Goal: Task Accomplishment & Management: Manage account settings

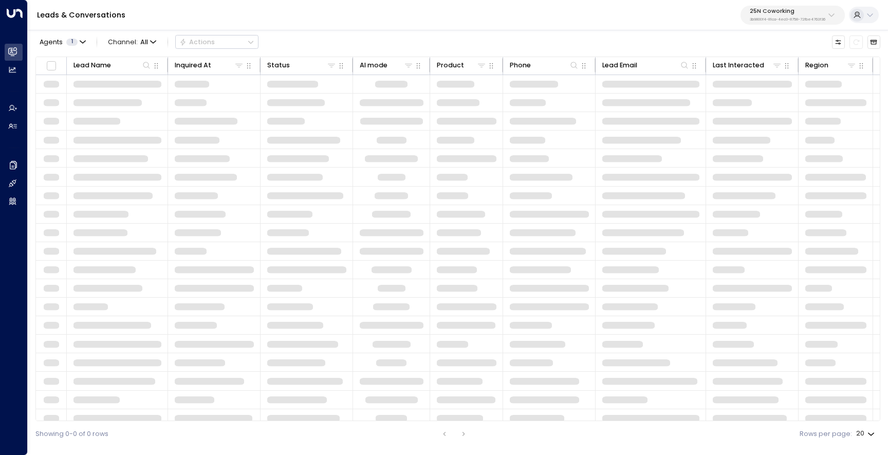
click at [785, 14] on p "25N Coworking" at bounding box center [787, 11] width 76 height 6
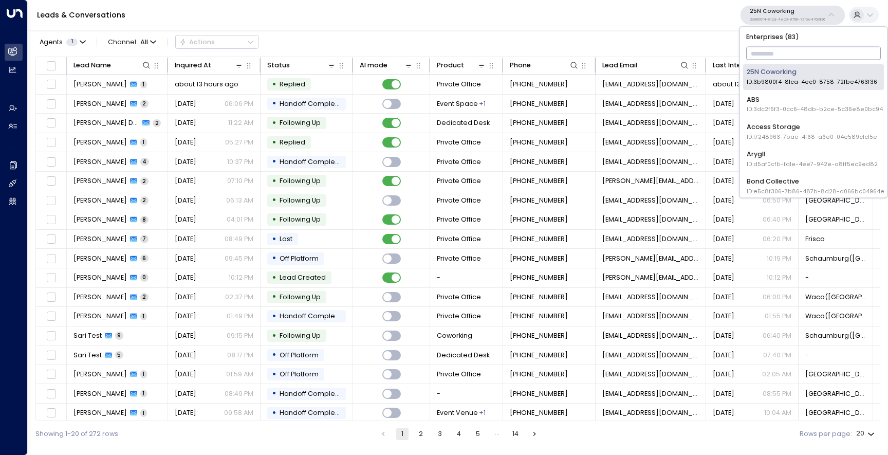
click at [779, 50] on input "text" at bounding box center [813, 54] width 135 height 18
type input "****"
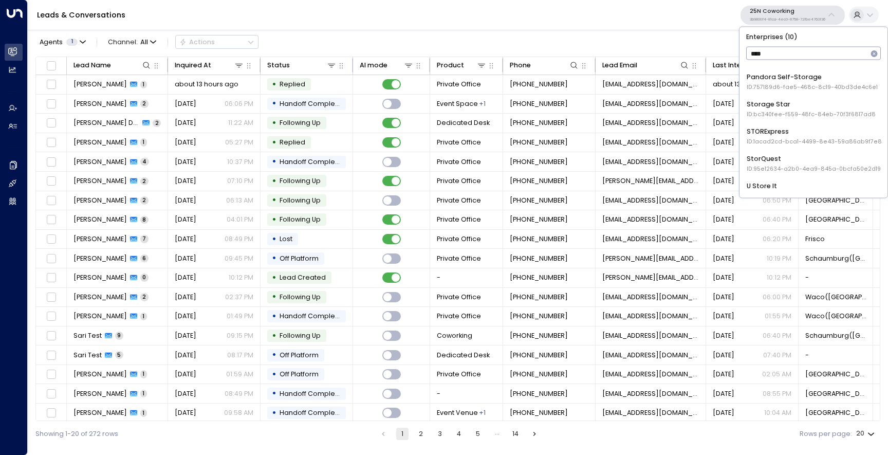
scroll to position [141, 0]
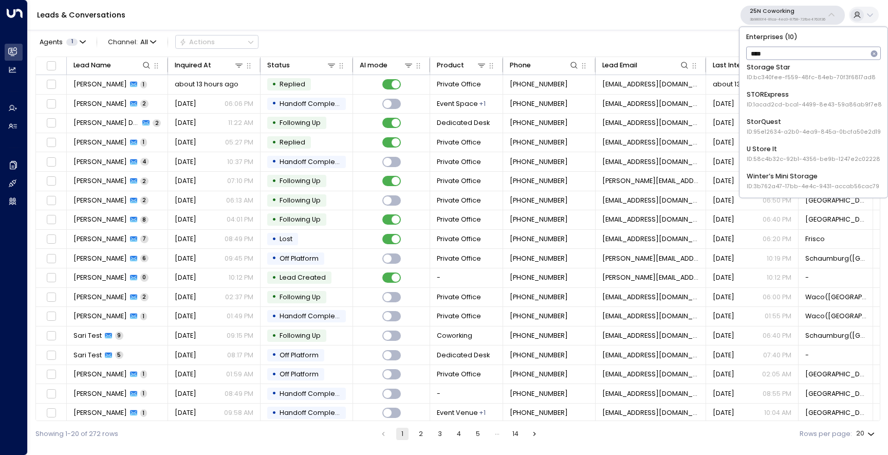
click at [770, 126] on div "StorQuest ID: 95e12634-a2b0-4ea9-845a-0bcfa50e2d19" at bounding box center [813, 126] width 134 height 19
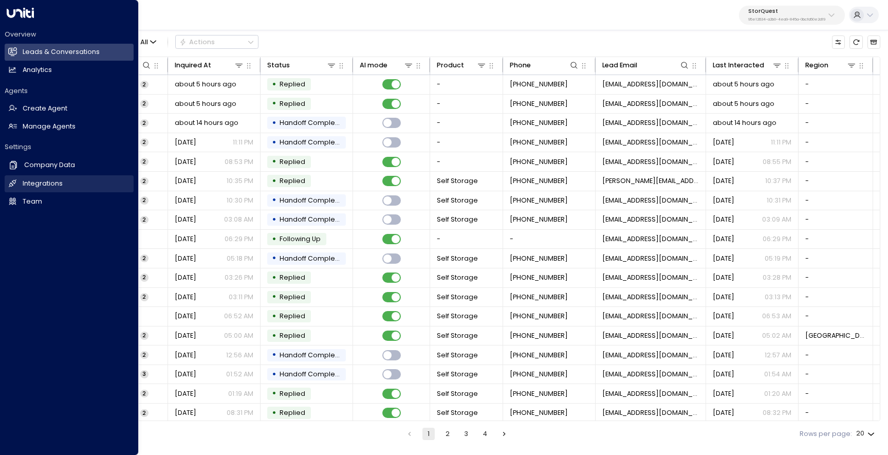
click at [55, 186] on h2 "Integrations" at bounding box center [43, 184] width 40 height 10
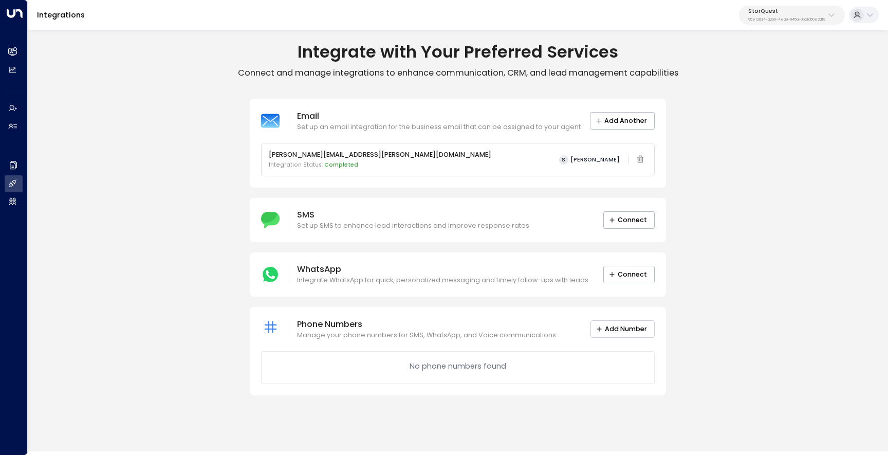
click at [626, 333] on button "Add Number" at bounding box center [622, 328] width 64 height 17
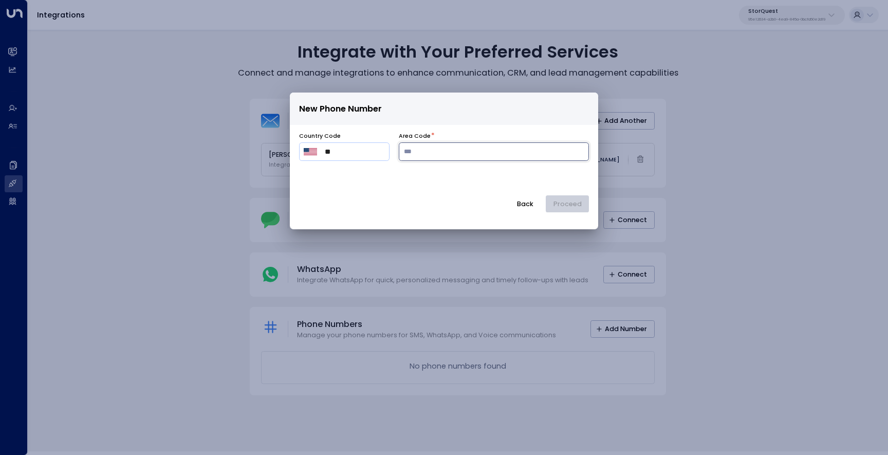
click at [446, 151] on input "number" at bounding box center [494, 151] width 190 height 18
click at [477, 197] on div "Back Proceed" at bounding box center [444, 203] width 290 height 17
click at [453, 154] on input "***" at bounding box center [494, 151] width 190 height 18
type input "*"
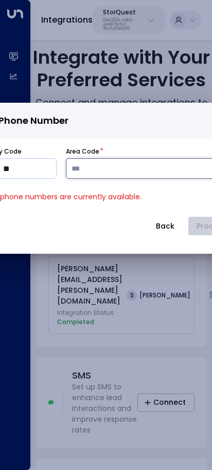
click at [130, 173] on input "***" at bounding box center [151, 168] width 170 height 21
type input "*"
click at [111, 167] on input "***" at bounding box center [151, 168] width 170 height 21
type input "*"
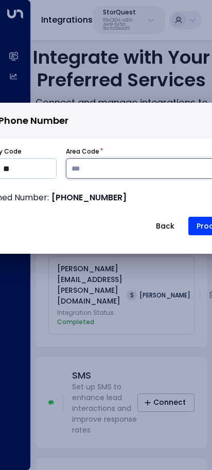
type input "***"
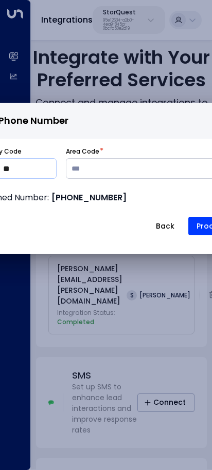
click at [198, 229] on button "Proceed" at bounding box center [212, 226] width 48 height 18
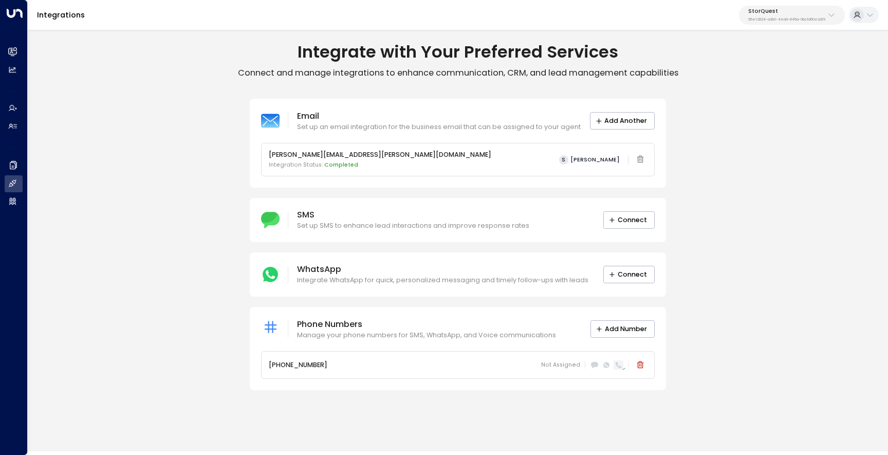
click at [620, 367] on icon at bounding box center [618, 365] width 6 height 6
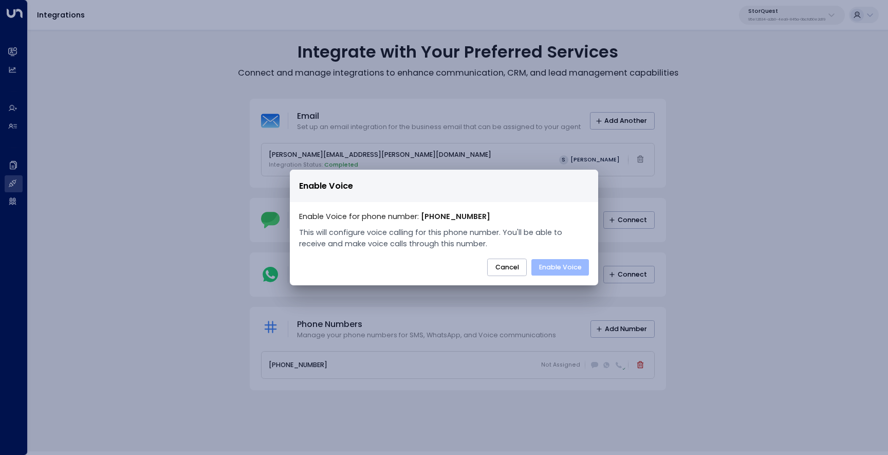
click at [560, 265] on button "Enable Voice" at bounding box center [560, 267] width 58 height 16
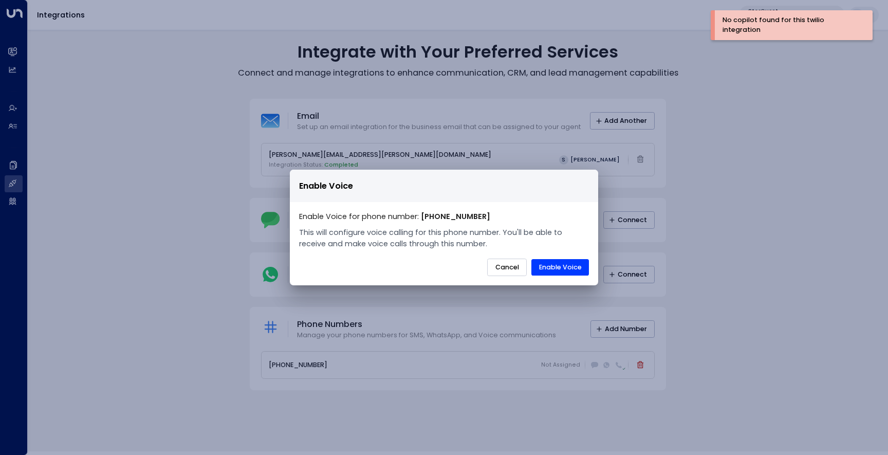
click at [514, 270] on button "Cancel" at bounding box center [507, 266] width 40 height 17
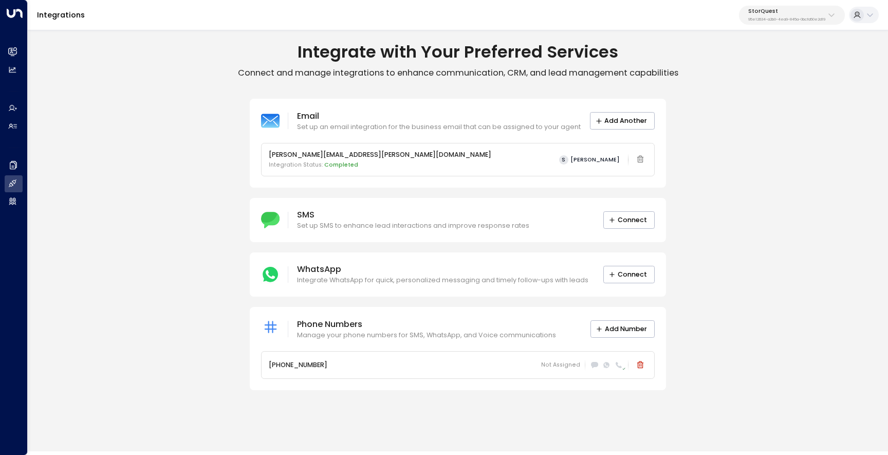
click at [557, 363] on span "Not Assigned" at bounding box center [560, 365] width 39 height 8
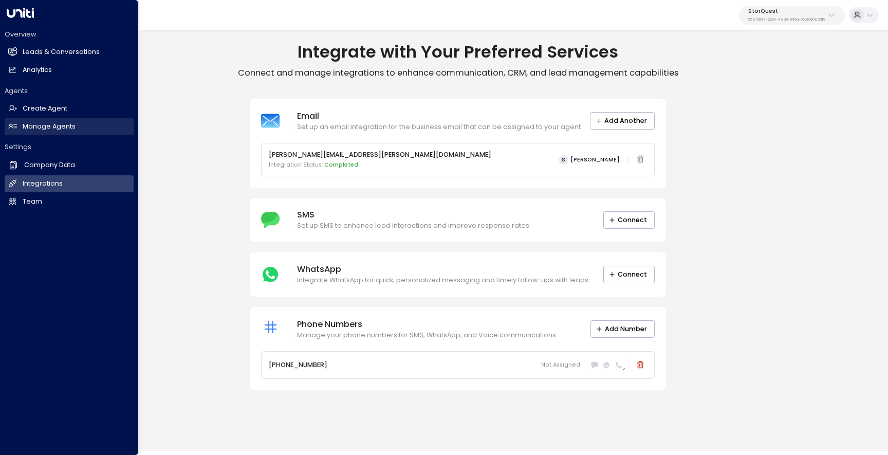
click at [30, 124] on h2 "Manage Agents" at bounding box center [49, 127] width 53 height 10
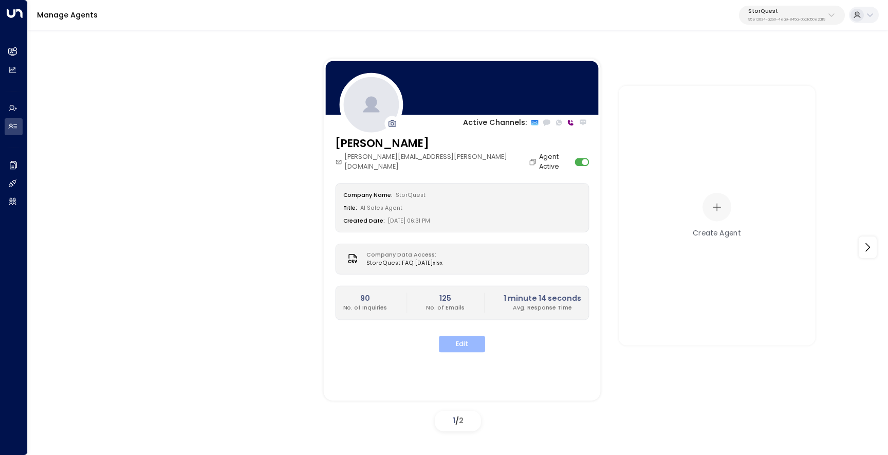
click at [474, 336] on button "Edit" at bounding box center [462, 344] width 46 height 16
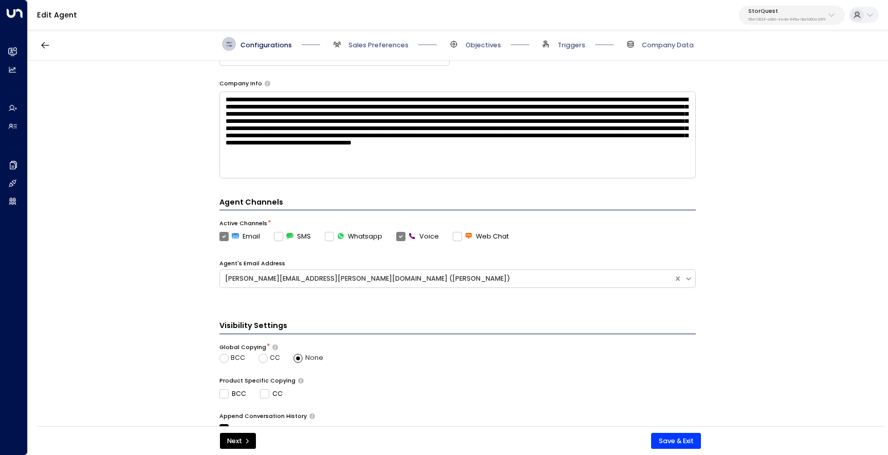
scroll to position [176, 0]
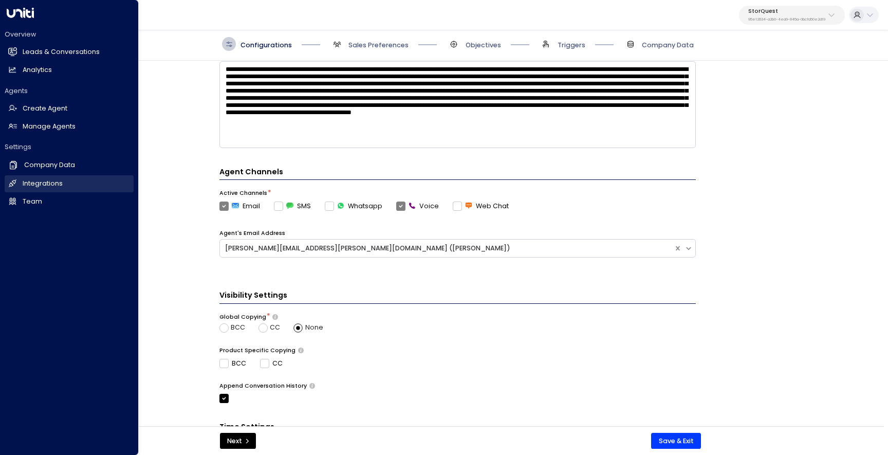
click at [24, 181] on h2 "Integrations" at bounding box center [43, 184] width 40 height 10
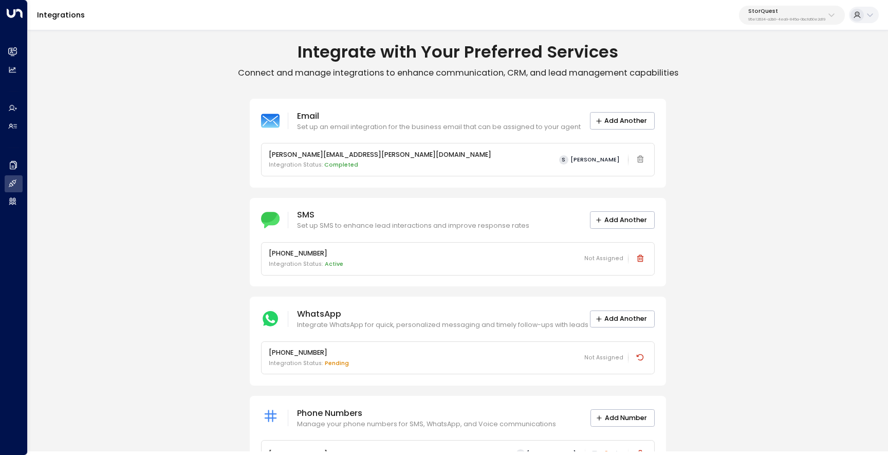
scroll to position [42, 0]
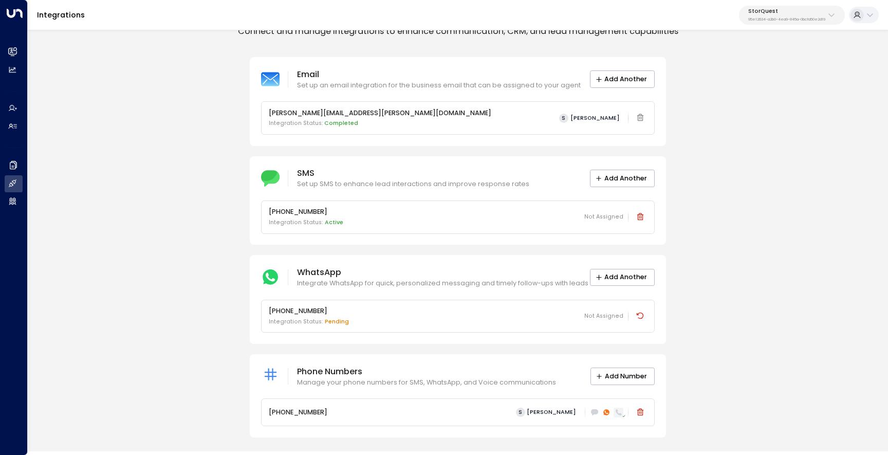
click at [618, 413] on icon at bounding box center [618, 412] width 6 height 6
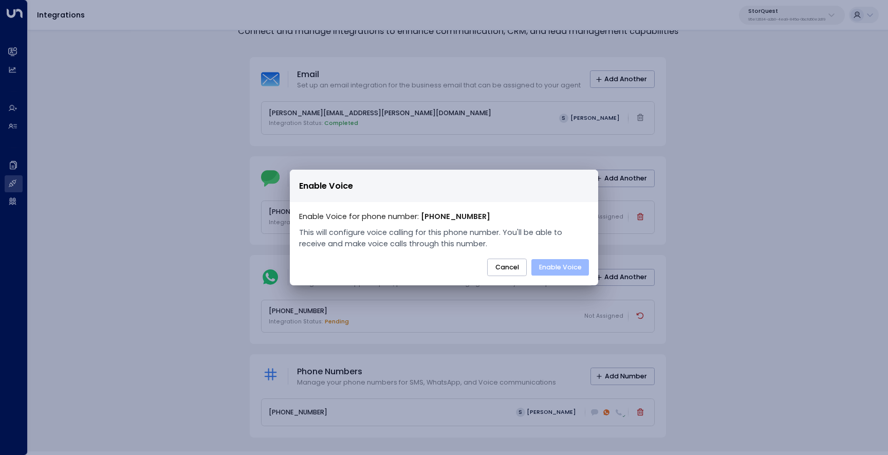
click at [556, 262] on button "Enable Voice" at bounding box center [560, 267] width 58 height 16
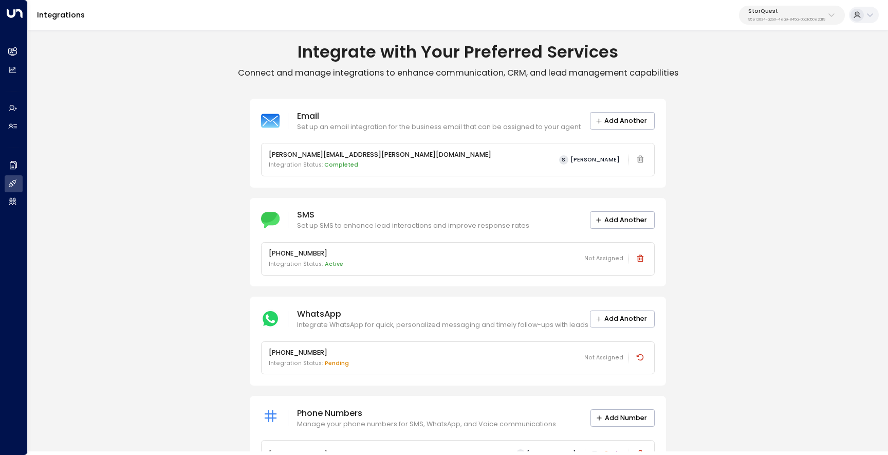
scroll to position [42, 0]
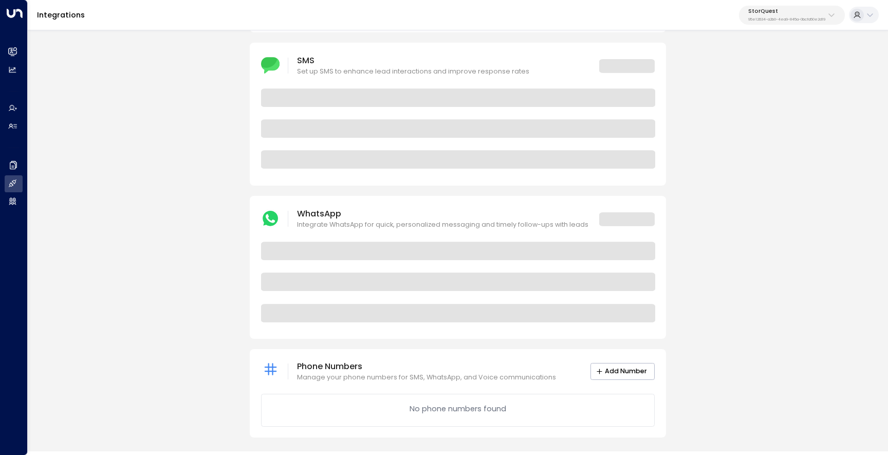
scroll to position [42, 0]
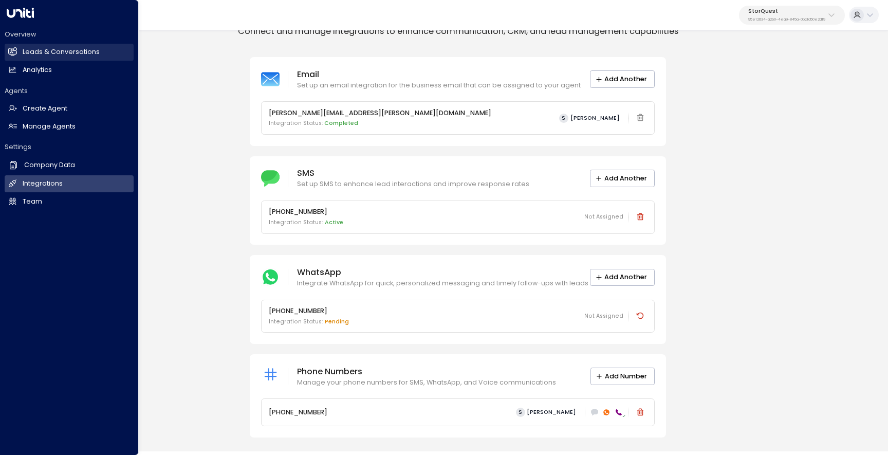
click at [23, 53] on h2 "Leads & Conversations" at bounding box center [61, 52] width 77 height 10
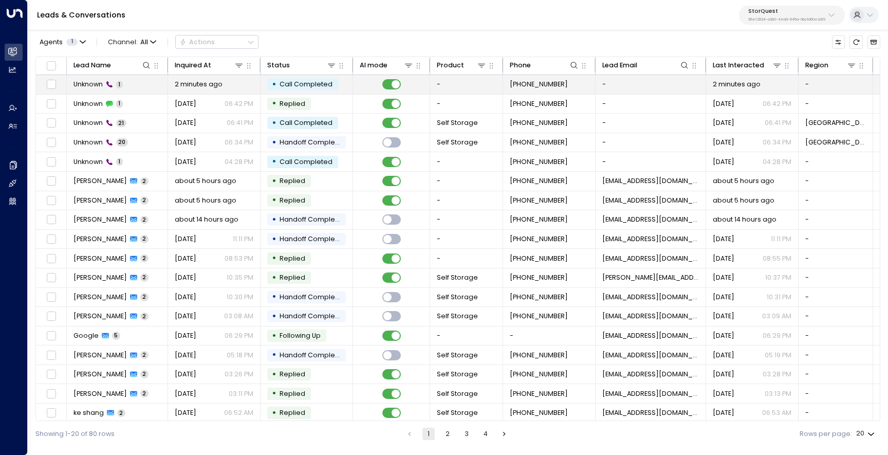
click at [141, 90] on td "Unknown 1" at bounding box center [117, 84] width 101 height 19
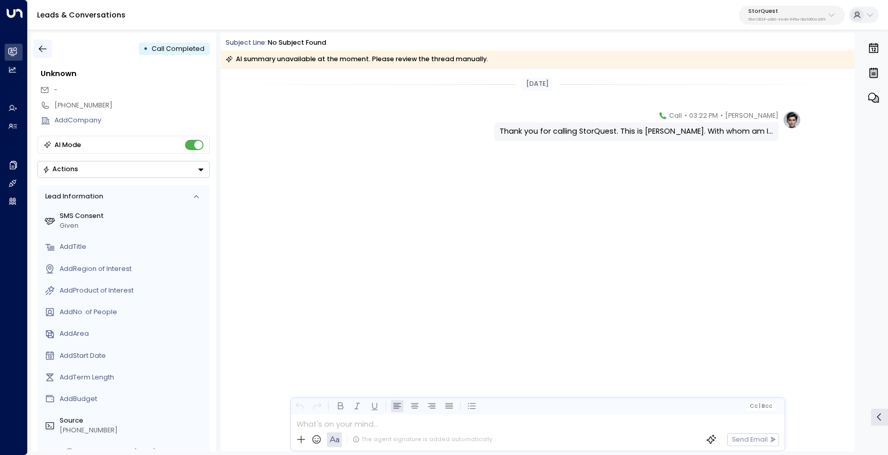
click at [37, 49] on icon "button" at bounding box center [42, 49] width 10 height 10
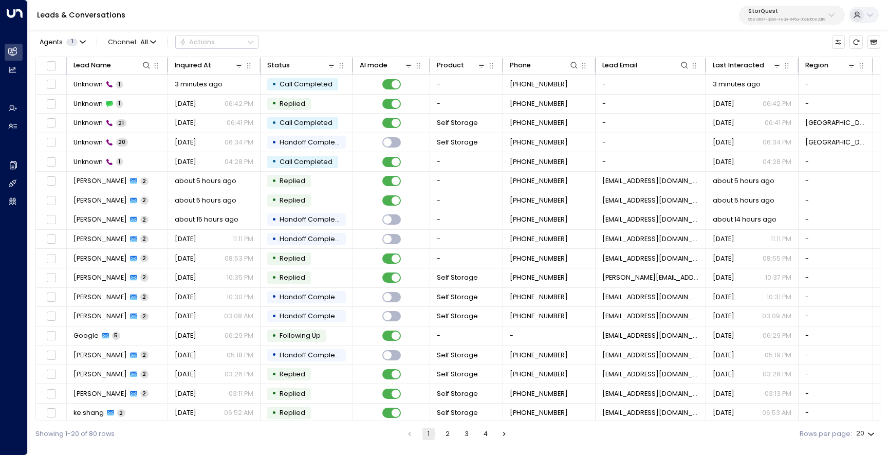
click at [754, 17] on p "95e12634-a2b0-4ea9-845a-0bcfa50e2d19" at bounding box center [786, 19] width 77 height 4
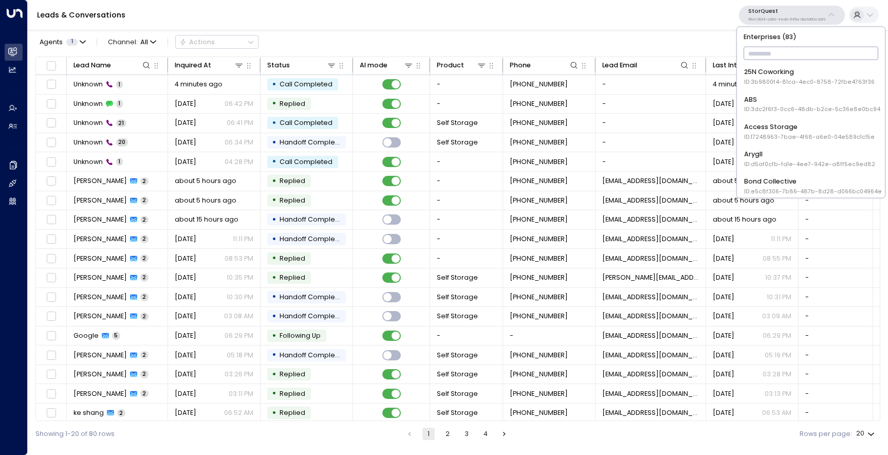
click at [758, 48] on input "text" at bounding box center [810, 54] width 135 height 18
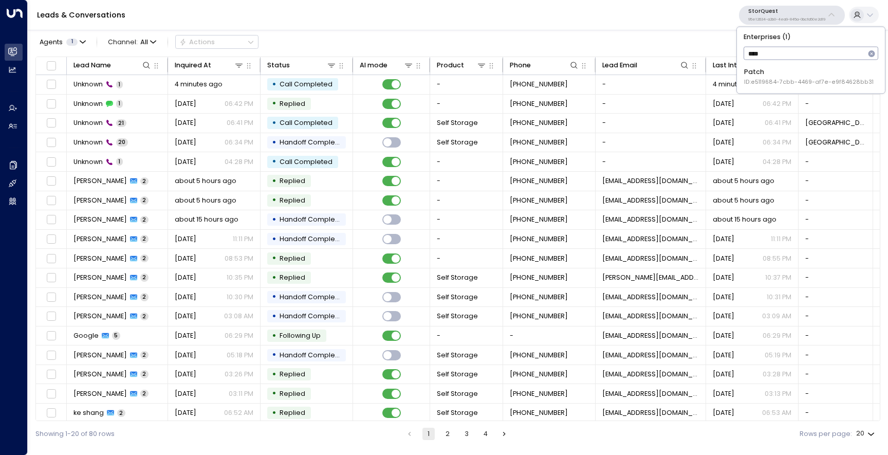
type input "*****"
click at [785, 79] on span "ID: e5119684-7cbb-4469-af7e-e9f84628bb31" at bounding box center [808, 82] width 129 height 8
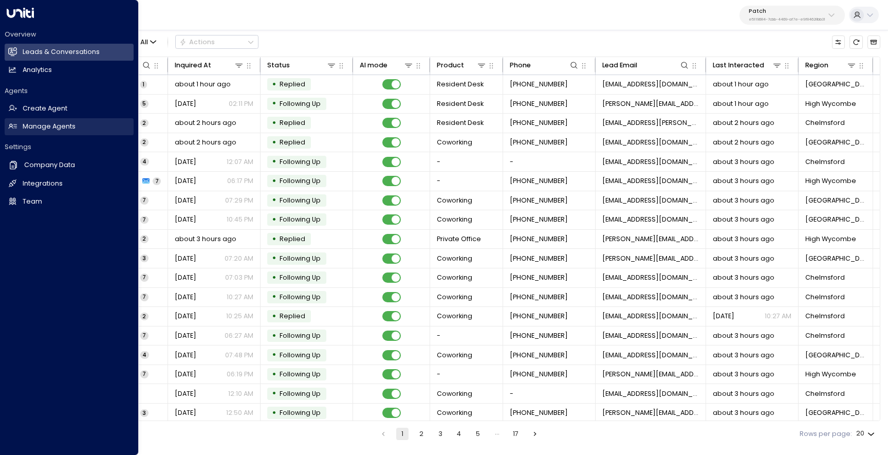
click at [46, 124] on h2 "Manage Agents" at bounding box center [49, 127] width 53 height 10
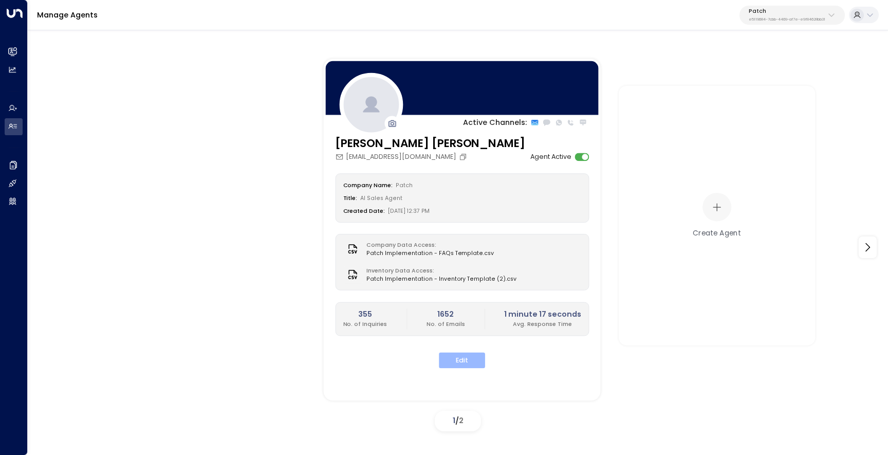
click at [462, 362] on button "Edit" at bounding box center [462, 360] width 46 height 16
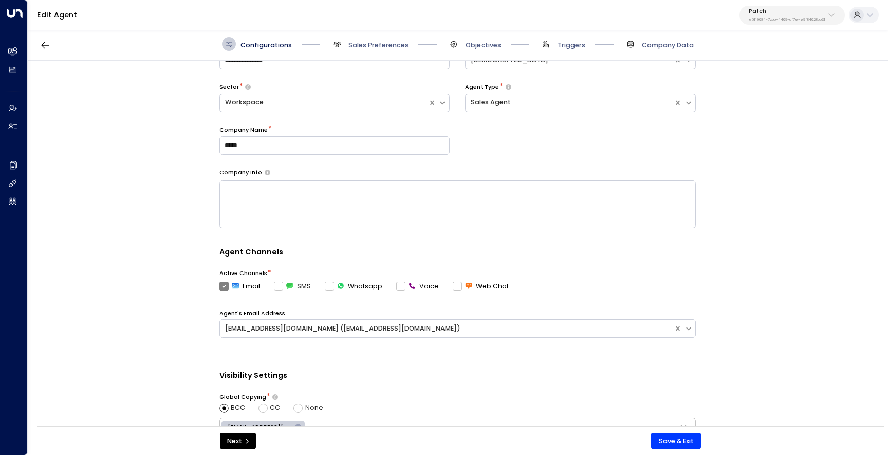
scroll to position [135, 0]
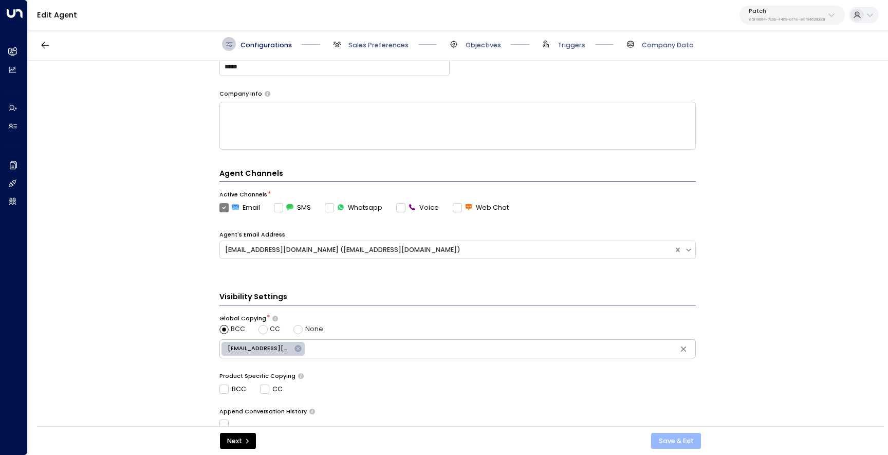
click at [672, 436] on button "Save & Exit" at bounding box center [676, 441] width 50 height 16
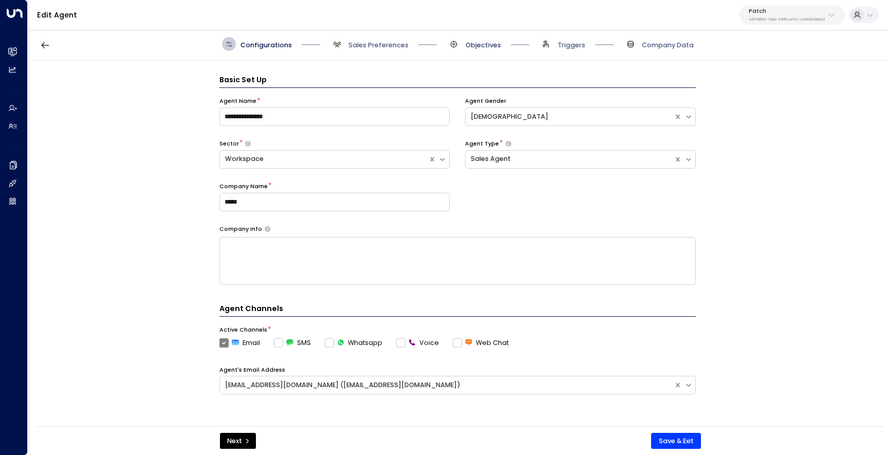
click at [482, 49] on span "Objectives" at bounding box center [482, 45] width 35 height 9
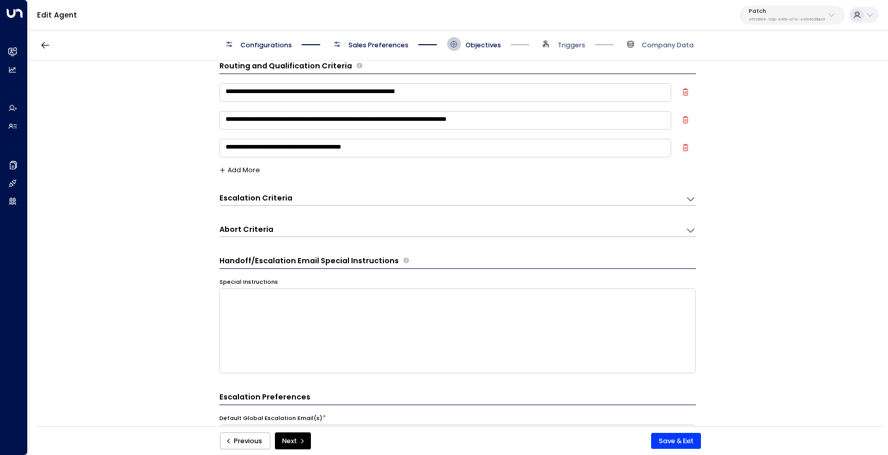
scroll to position [409, 0]
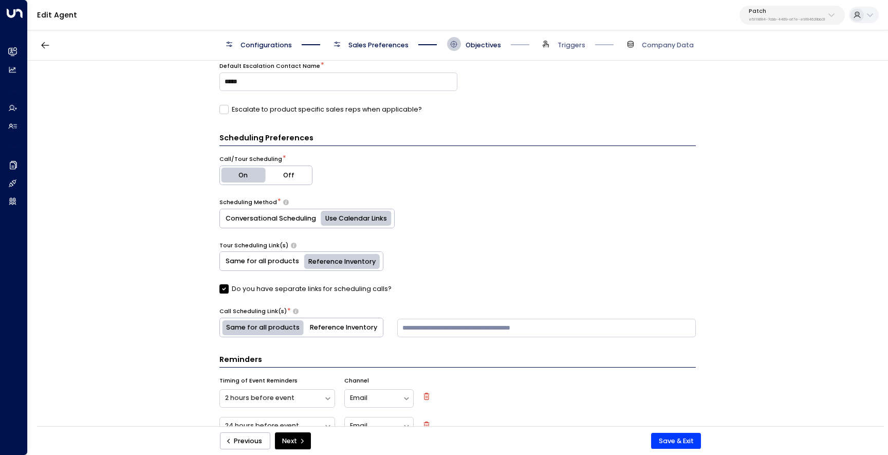
click at [320, 321] on button "Reference Inventory" at bounding box center [343, 327] width 79 height 18
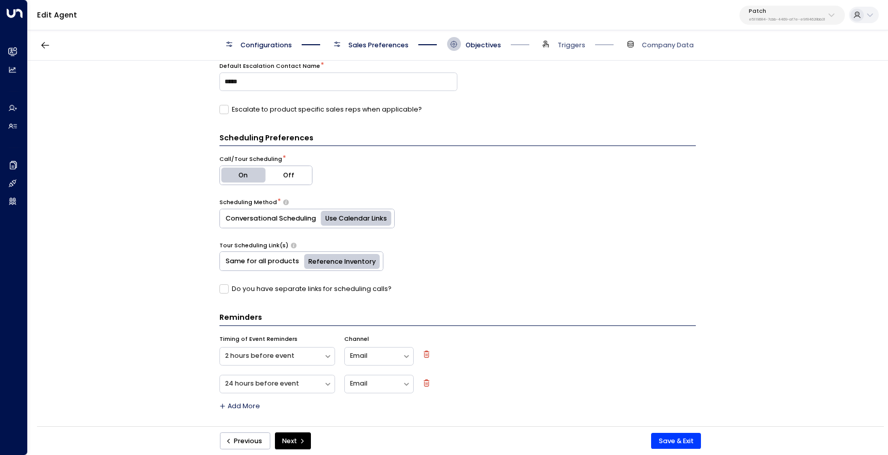
click at [521, 275] on div "Tour Scheduling Link(s) Same for all products Reference Inventory Do you have s…" at bounding box center [457, 269] width 476 height 57
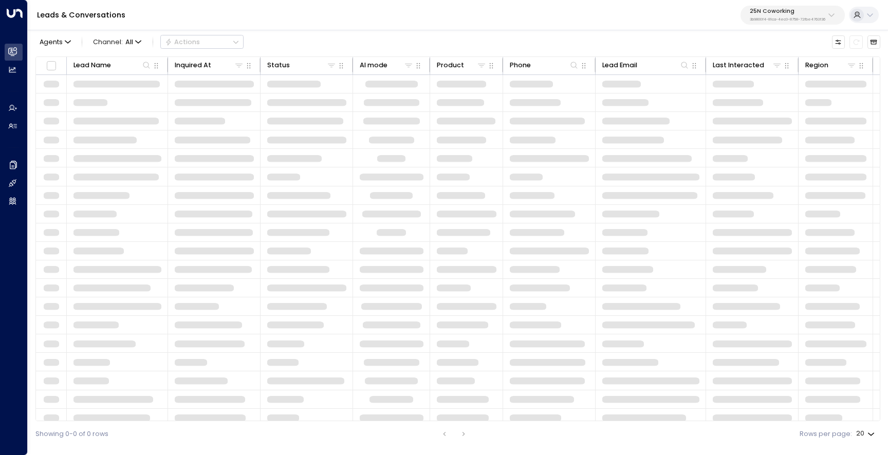
click at [786, 21] on p "3b9800f4-81ca-4ec0-8758-72fbe4763f36" at bounding box center [787, 19] width 76 height 4
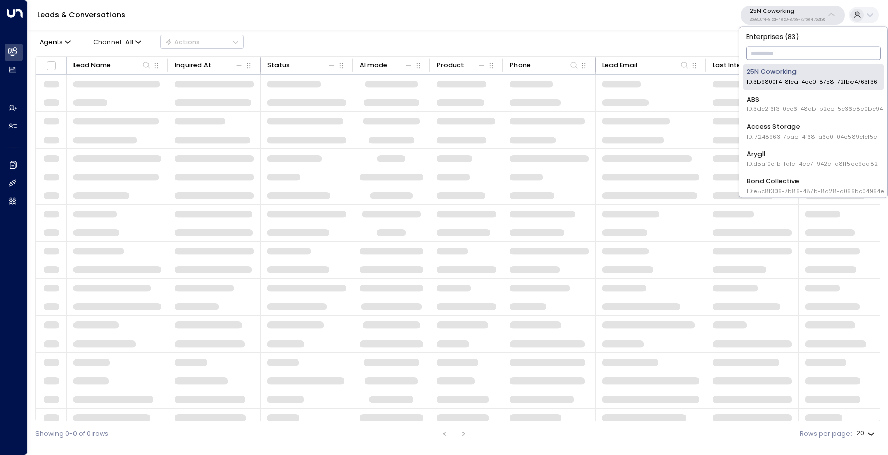
click at [759, 50] on input "text" at bounding box center [813, 54] width 135 height 18
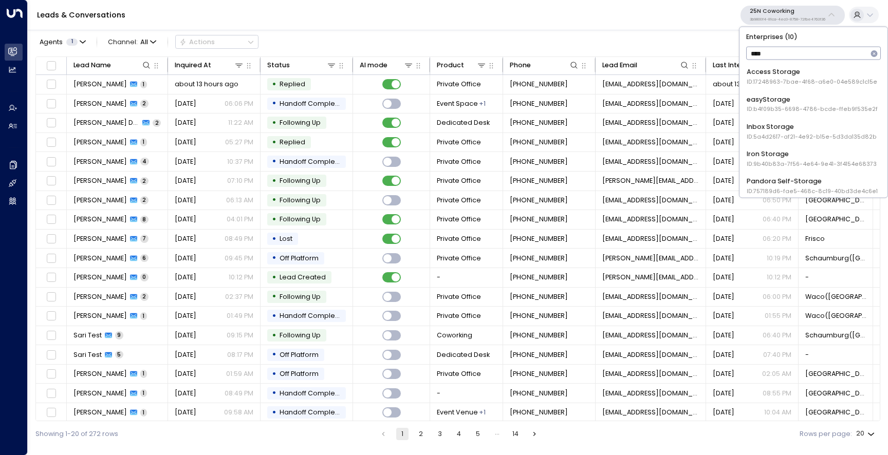
type input "*****"
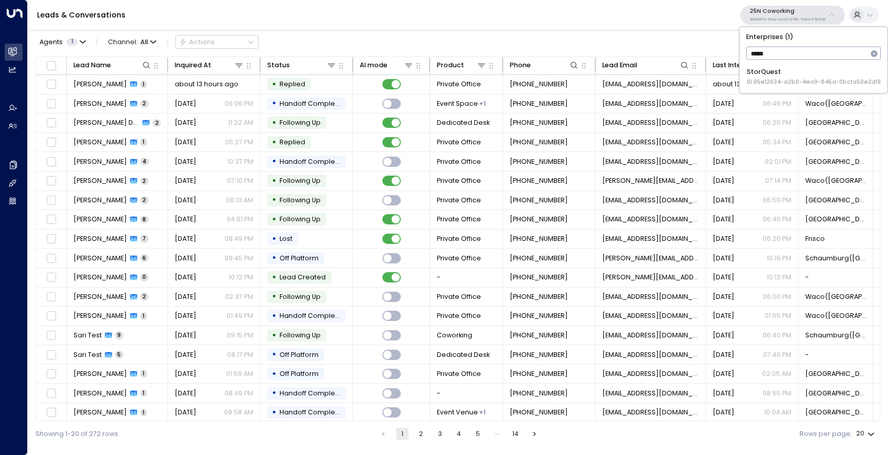
click at [789, 83] on span "ID: 95e12634-a2b0-4ea9-845a-0bcfa50e2d19" at bounding box center [813, 82] width 134 height 8
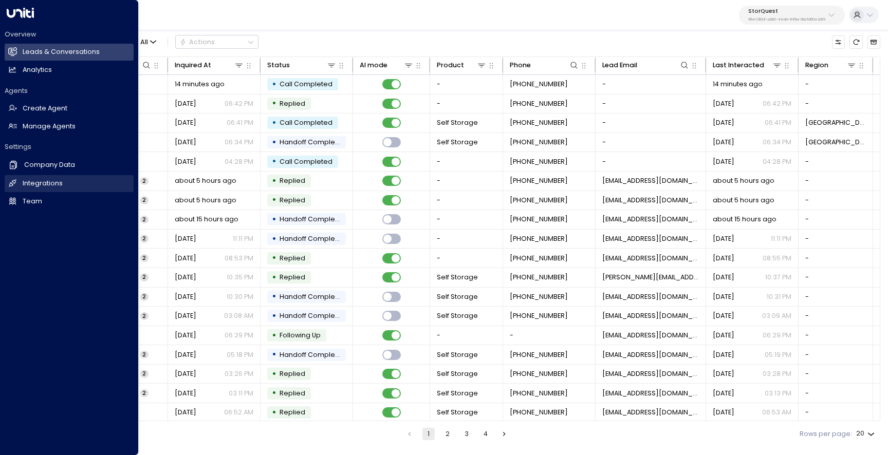
click at [21, 181] on link "Integrations Integrations" at bounding box center [69, 183] width 129 height 17
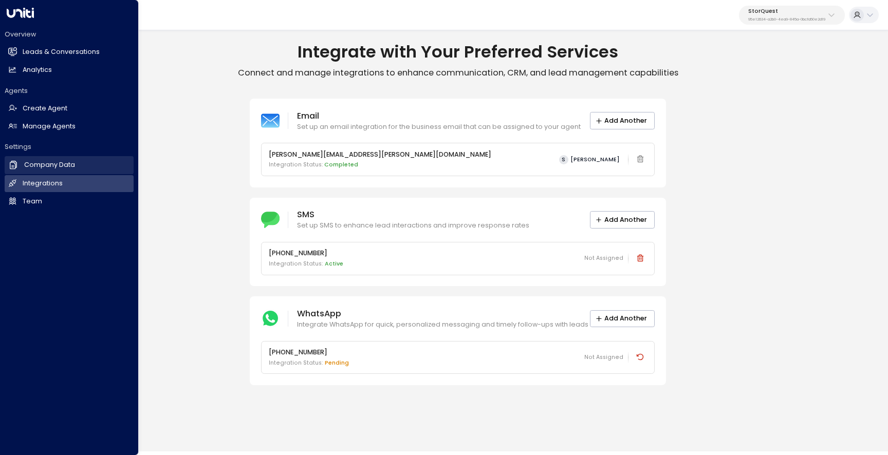
click at [42, 166] on h2 "Company Data" at bounding box center [49, 165] width 51 height 10
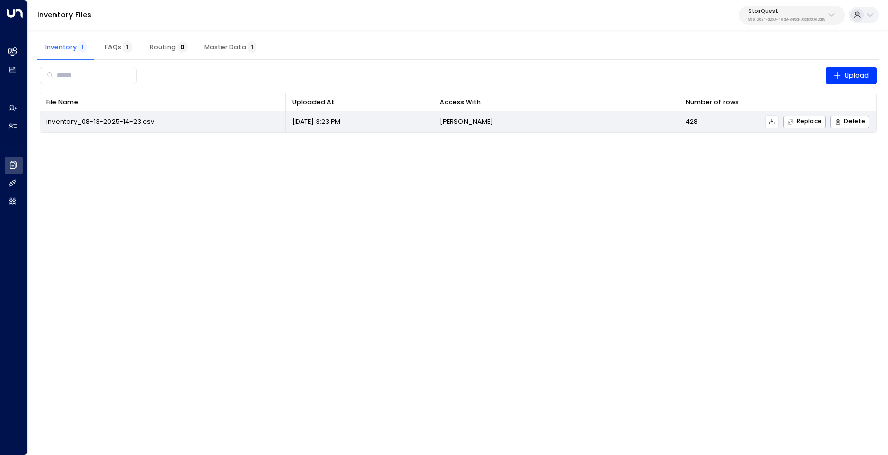
click at [777, 125] on button at bounding box center [771, 121] width 13 height 13
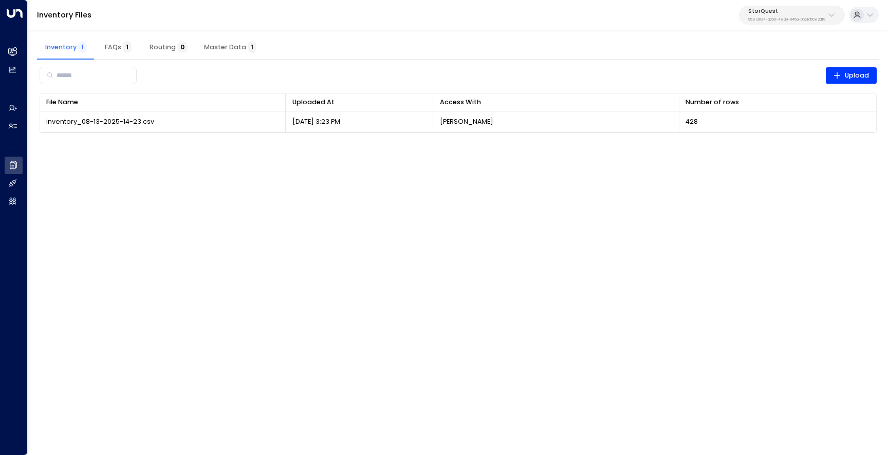
click at [400, 144] on html "Overview Leads & Conversations Leads & Conversations Analytics Analytics Agents…" at bounding box center [444, 72] width 888 height 144
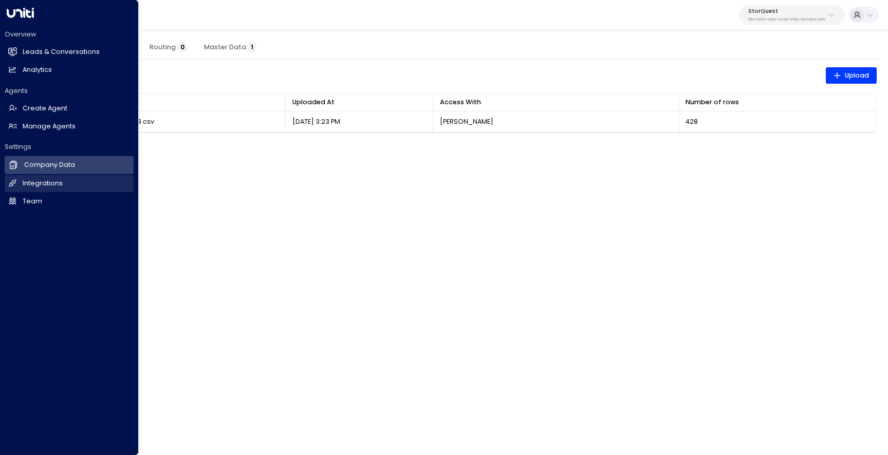
click at [48, 190] on link "Integrations Integrations" at bounding box center [69, 183] width 129 height 17
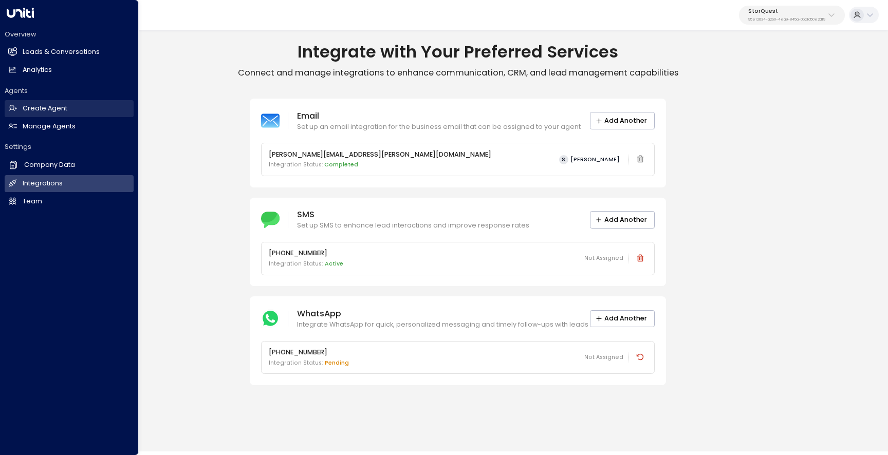
click at [55, 104] on h2 "Create Agent" at bounding box center [45, 109] width 45 height 10
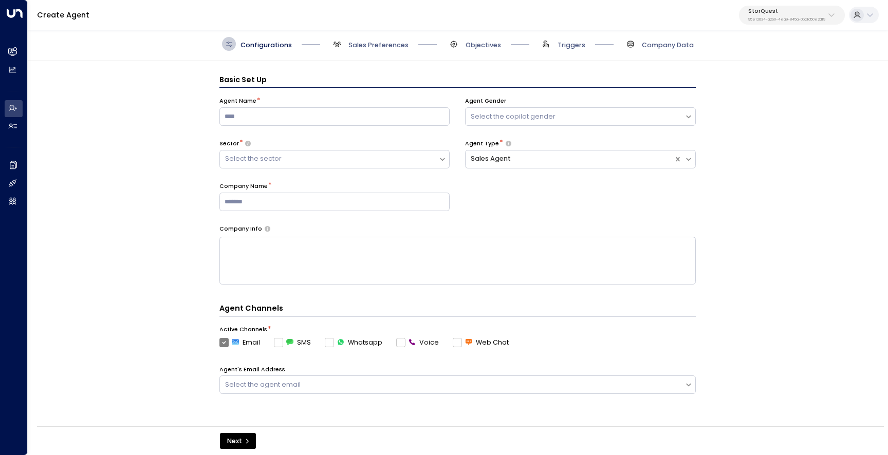
scroll to position [14, 0]
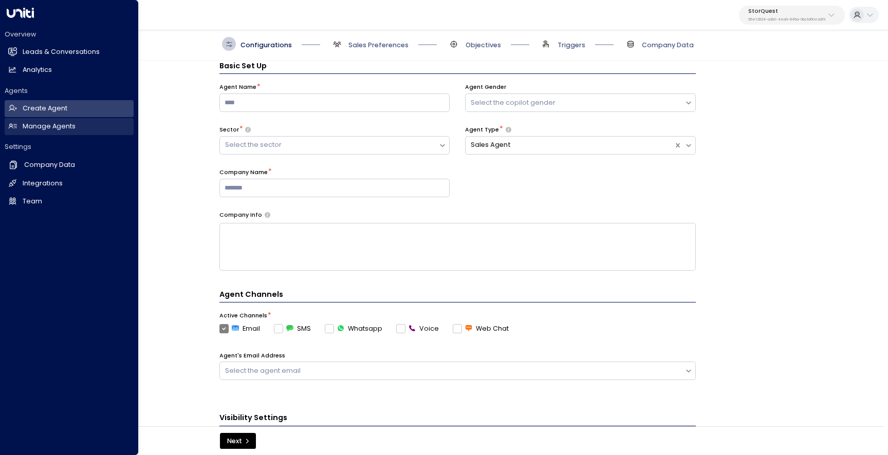
click at [74, 124] on link "Manage Agents Manage Agents" at bounding box center [69, 126] width 129 height 17
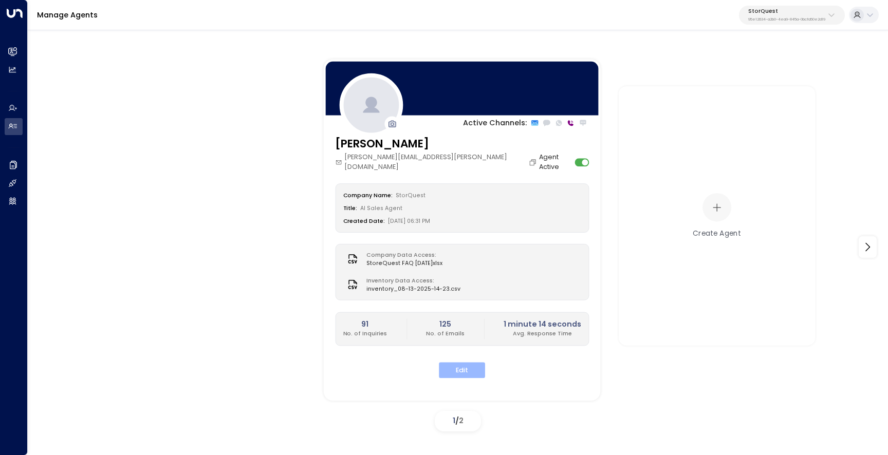
click at [455, 365] on button "Edit" at bounding box center [462, 370] width 46 height 16
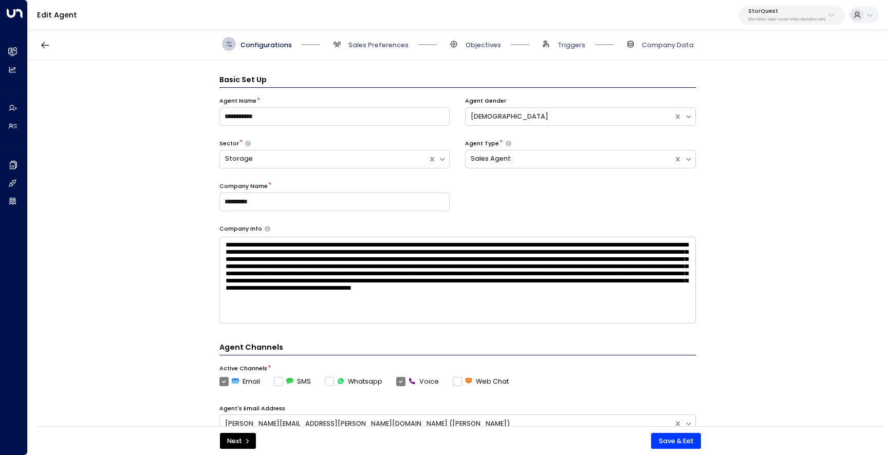
scroll to position [14, 0]
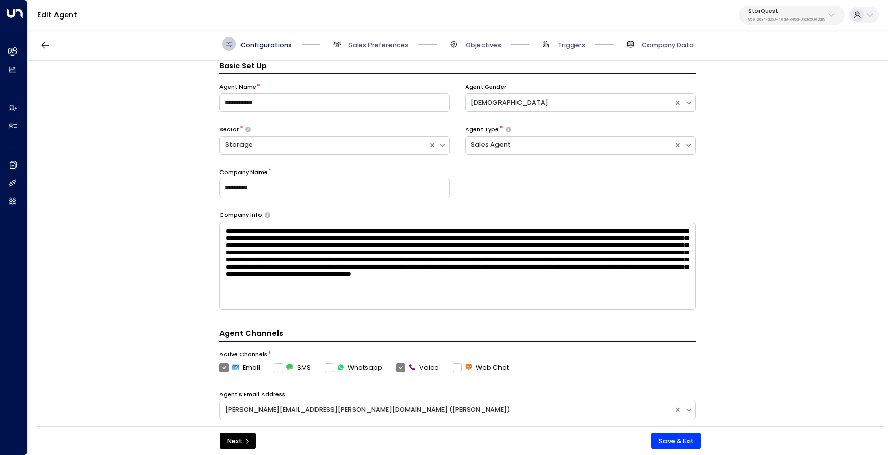
click at [344, 46] on span "Sales Preferences" at bounding box center [369, 44] width 79 height 14
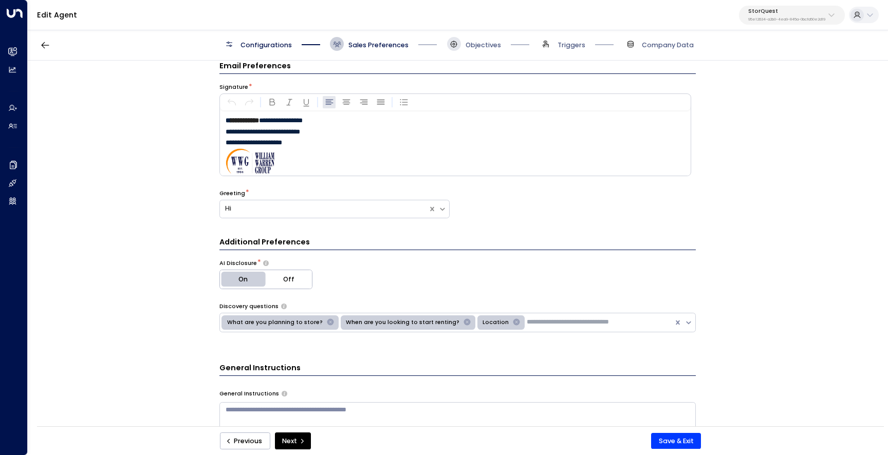
click at [457, 47] on icon at bounding box center [453, 44] width 8 height 8
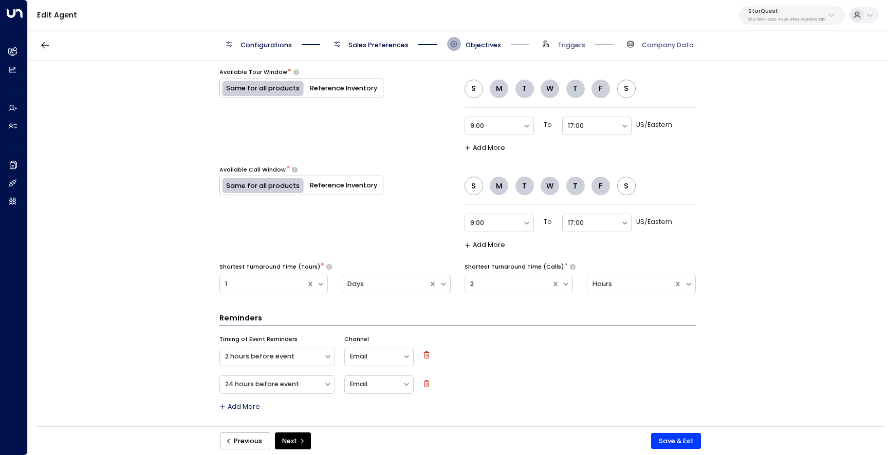
scroll to position [622, 0]
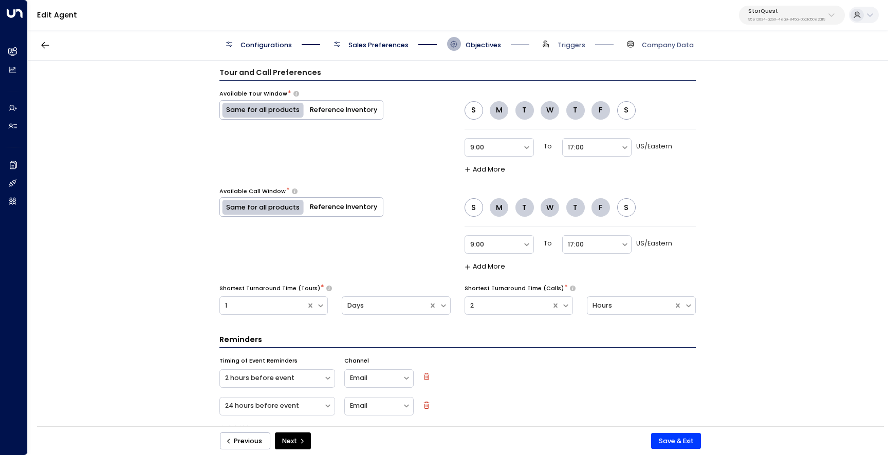
click at [346, 118] on button "Reference Inventory" at bounding box center [343, 110] width 79 height 18
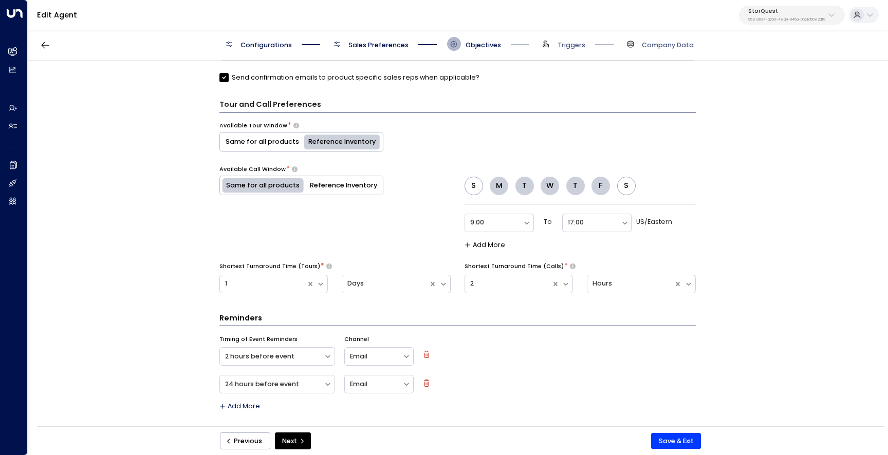
click at [337, 181] on button "Reference Inventory" at bounding box center [343, 185] width 79 height 18
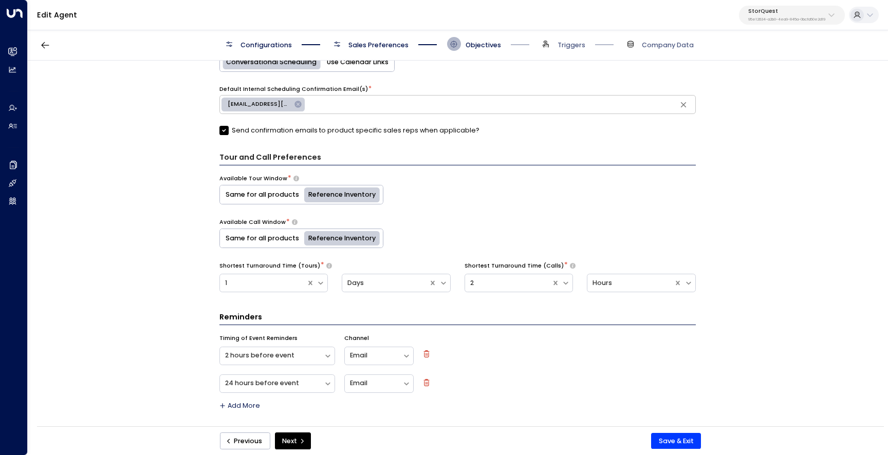
scroll to position [537, 0]
click at [662, 440] on button "Save & Exit" at bounding box center [676, 441] width 50 height 16
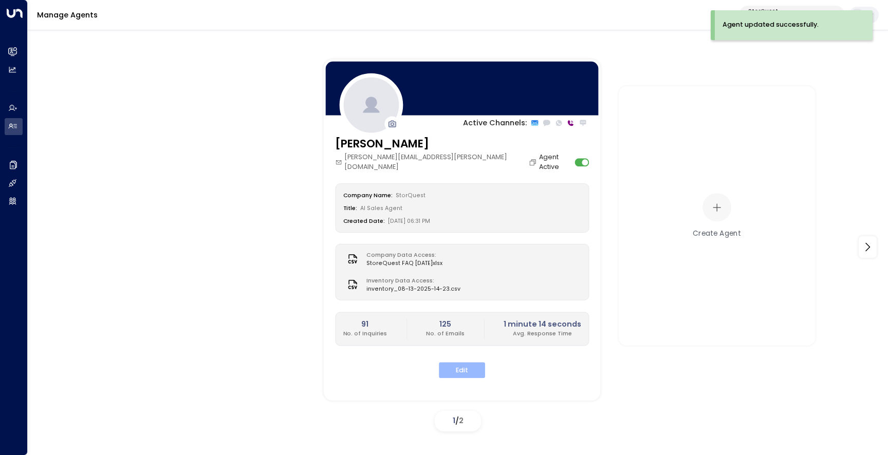
click at [469, 362] on button "Edit" at bounding box center [462, 370] width 46 height 16
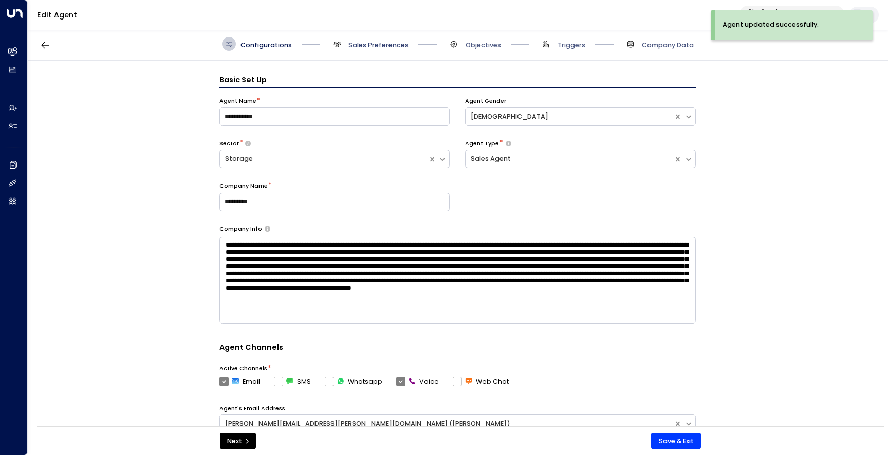
click at [377, 44] on span "Sales Preferences" at bounding box center [378, 45] width 60 height 9
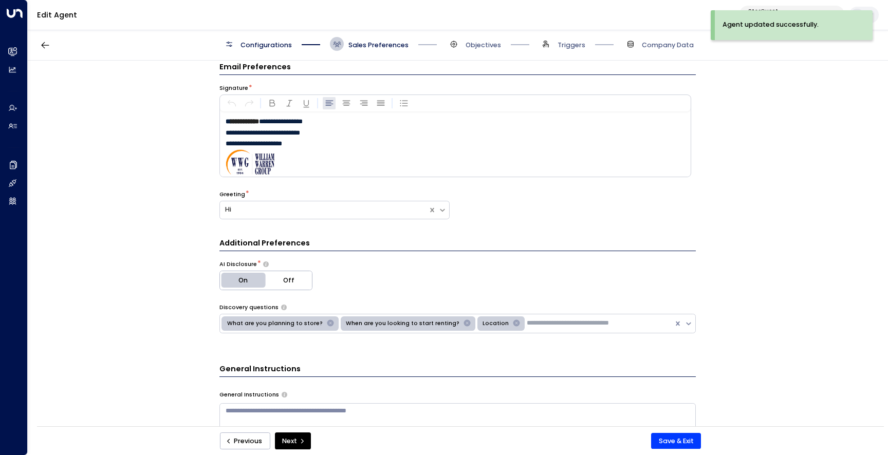
scroll to position [14, 0]
click at [458, 42] on span at bounding box center [454, 44] width 14 height 14
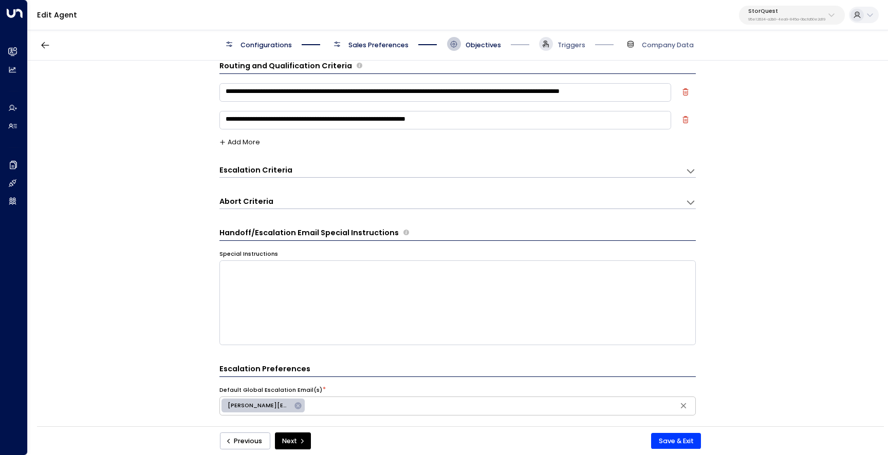
click at [548, 47] on icon at bounding box center [546, 45] width 6 height 6
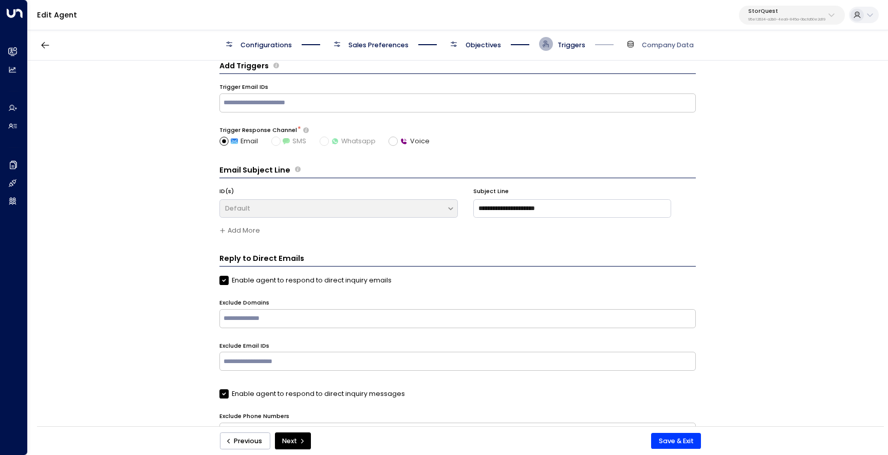
click at [250, 45] on span "Configurations" at bounding box center [265, 45] width 51 height 9
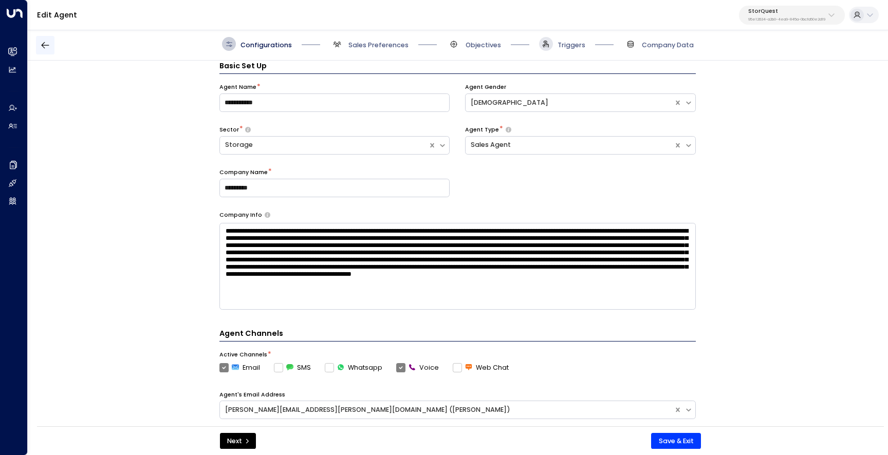
click at [47, 43] on icon "button" at bounding box center [45, 45] width 10 height 10
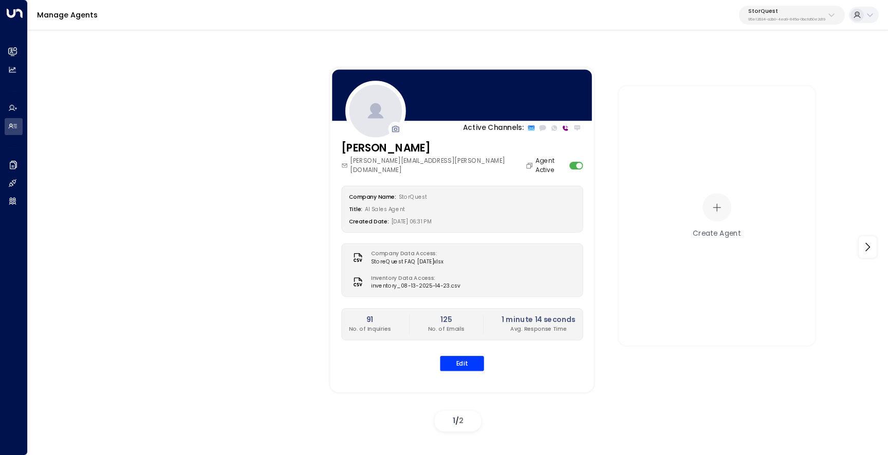
click at [778, 17] on p "95e12634-a2b0-4ea9-845a-0bcfa50e2d19" at bounding box center [786, 19] width 77 height 4
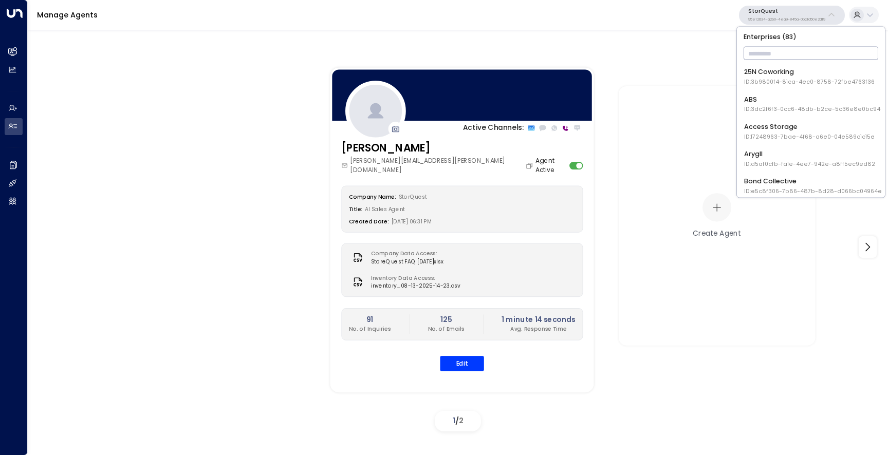
click at [774, 53] on input "text" at bounding box center [810, 54] width 135 height 18
type input "*******"
click at [800, 151] on div "Storage Star ID: bc340fee-f559-48fc-84eb-70f3f6817ad8" at bounding box center [808, 153] width 129 height 19
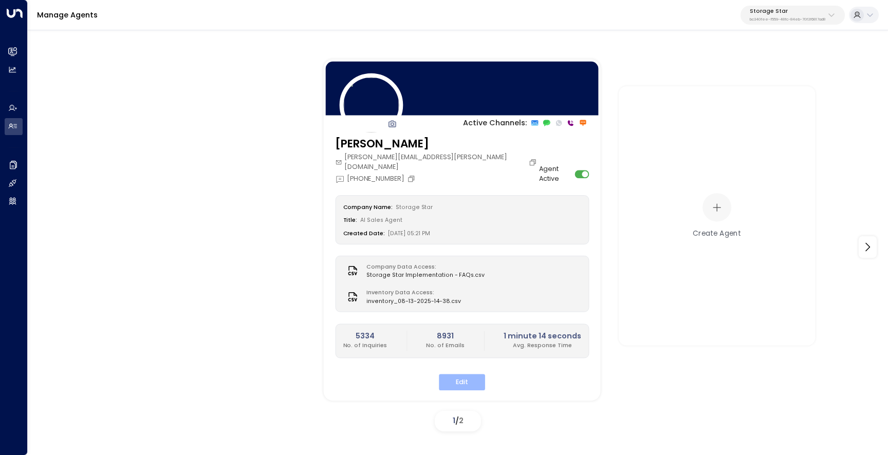
click at [465, 374] on button "Edit" at bounding box center [462, 382] width 46 height 16
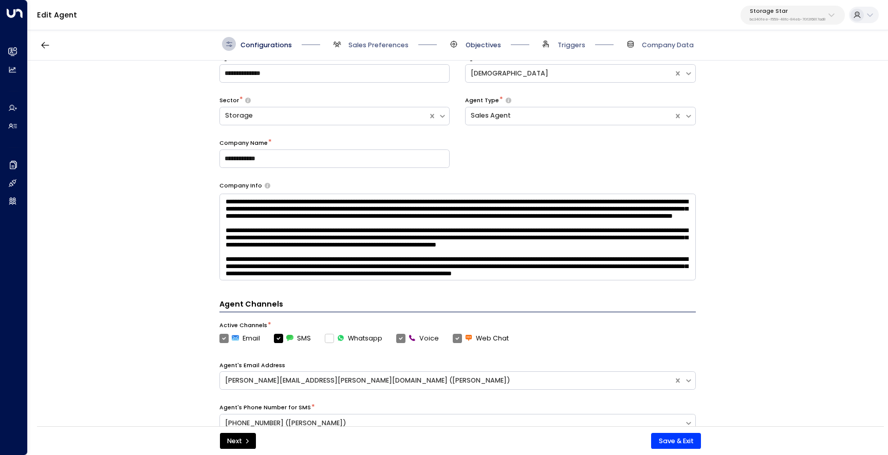
click at [474, 44] on span "Objectives" at bounding box center [482, 45] width 35 height 9
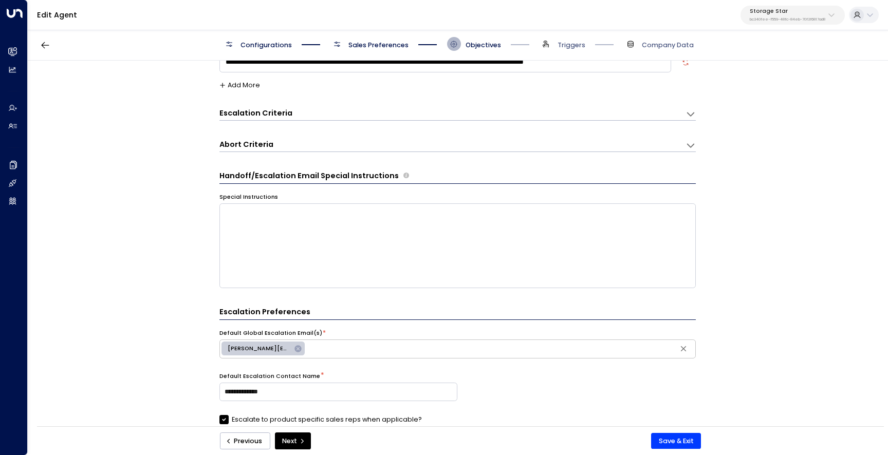
scroll to position [14, 0]
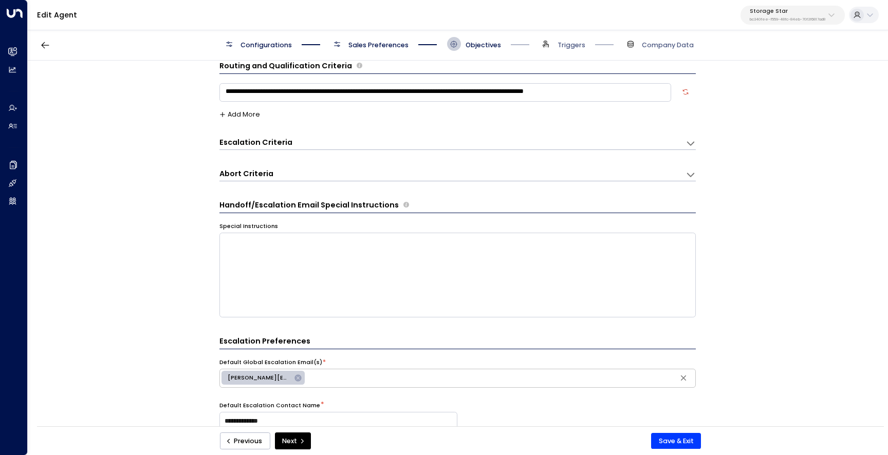
click at [793, 6] on button "Storage Star bc340fee-f559-48fc-84eb-70f3f6817ad8" at bounding box center [792, 15] width 104 height 19
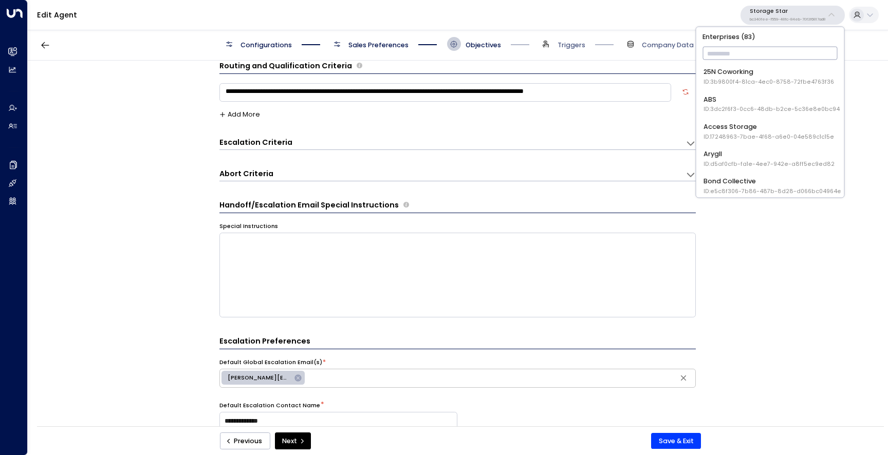
click at [758, 59] on input "text" at bounding box center [769, 54] width 135 height 18
type input "*"
type input "**"
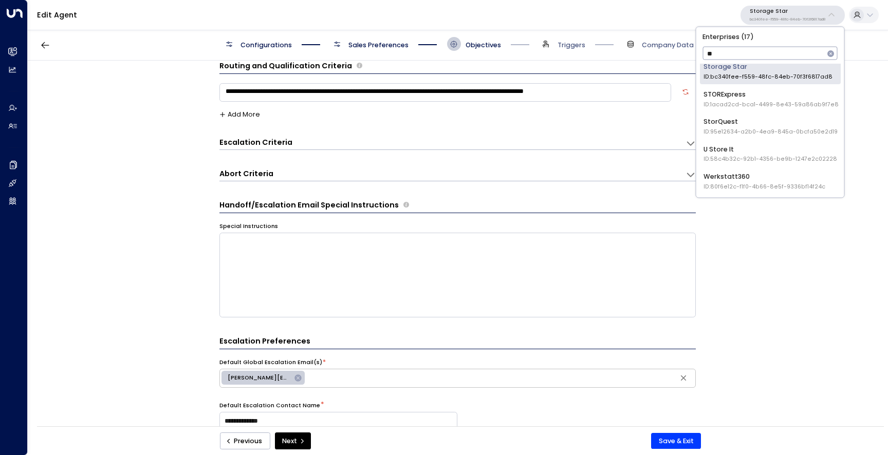
scroll to position [322, 0]
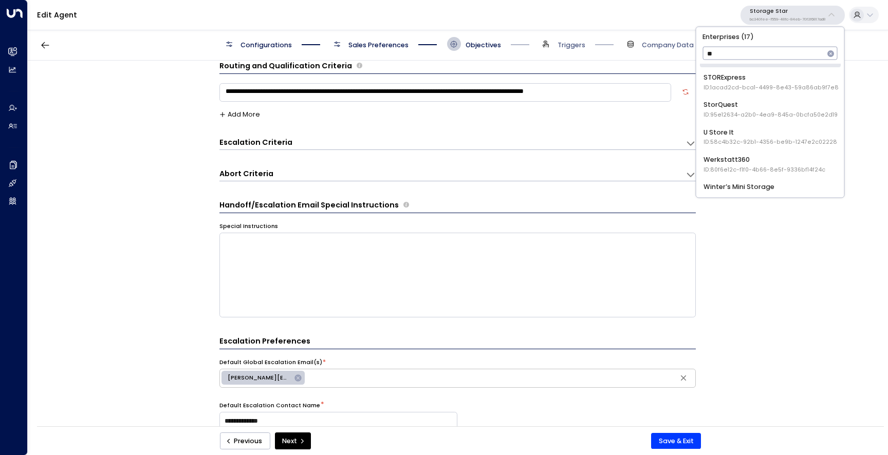
click at [785, 115] on span "ID: 95e12634-a2b0-4ea9-845a-0bcfa50e2d19" at bounding box center [770, 115] width 134 height 8
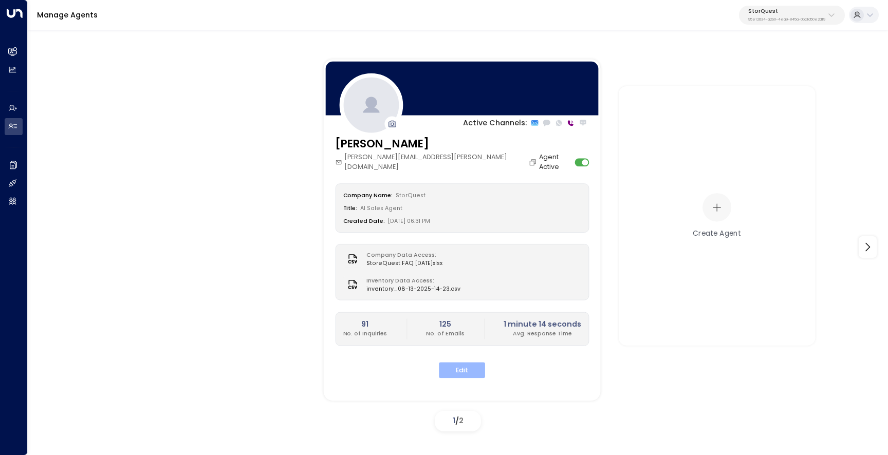
click at [465, 362] on button "Edit" at bounding box center [462, 370] width 46 height 16
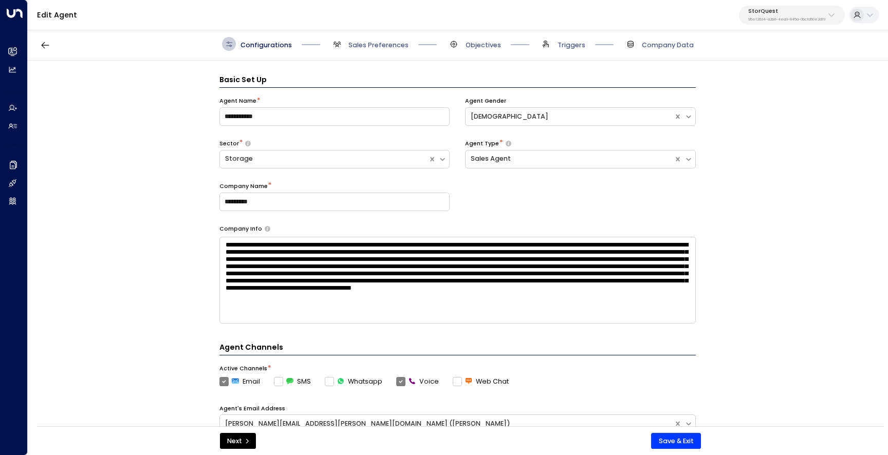
scroll to position [14, 0]
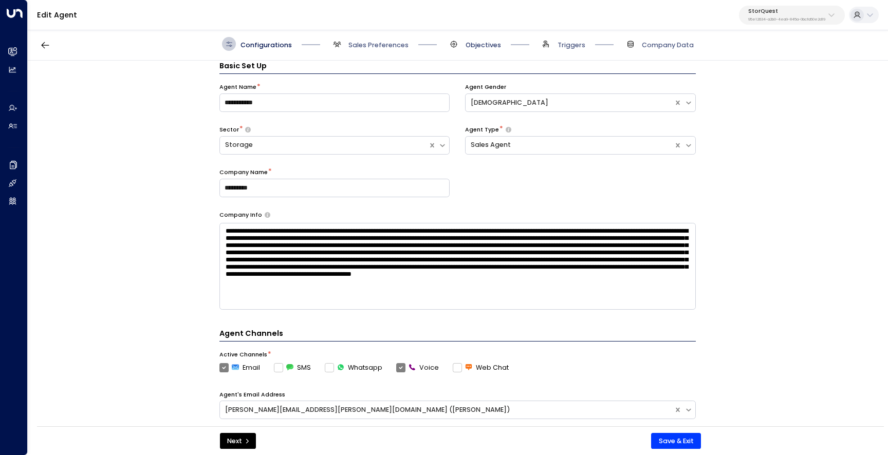
click at [465, 44] on span "Objectives" at bounding box center [482, 45] width 35 height 9
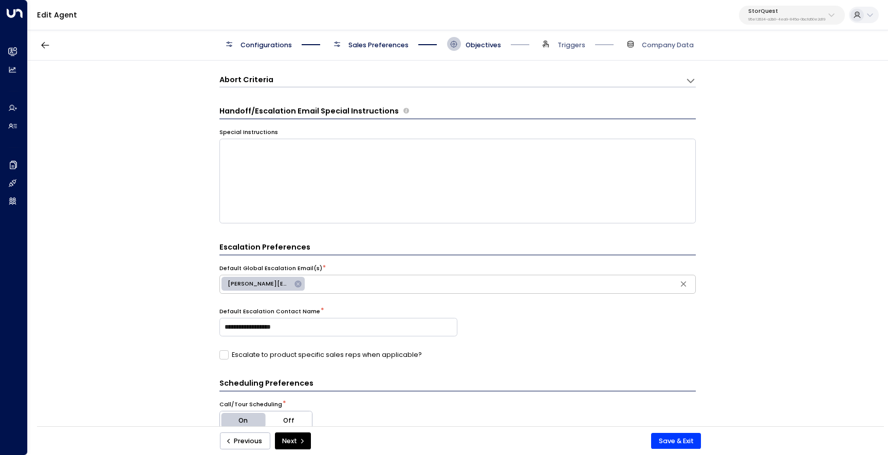
scroll to position [0, 0]
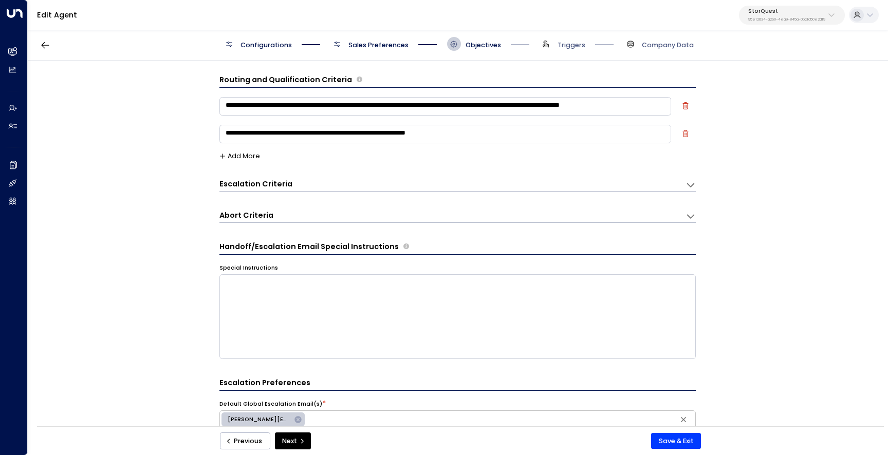
click at [371, 47] on span "Sales Preferences" at bounding box center [378, 45] width 60 height 9
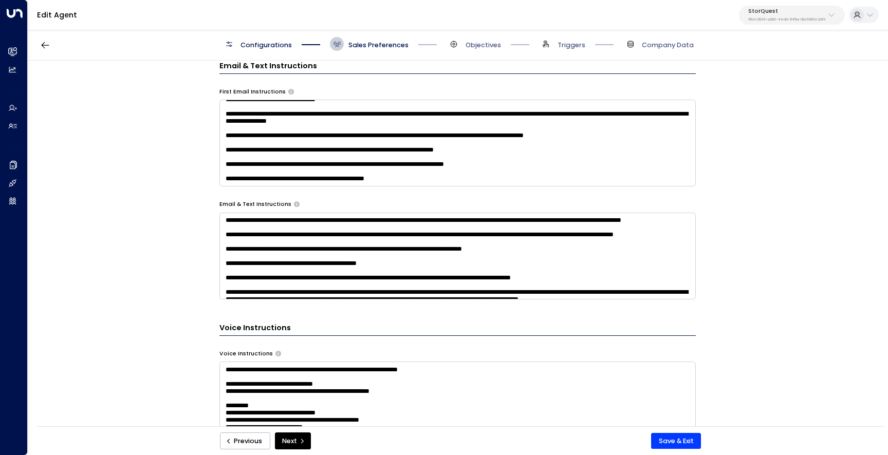
click at [761, 22] on button "StorQuest 95e12634-a2b0-4ea9-845a-0bcfa50e2d19" at bounding box center [792, 15] width 106 height 19
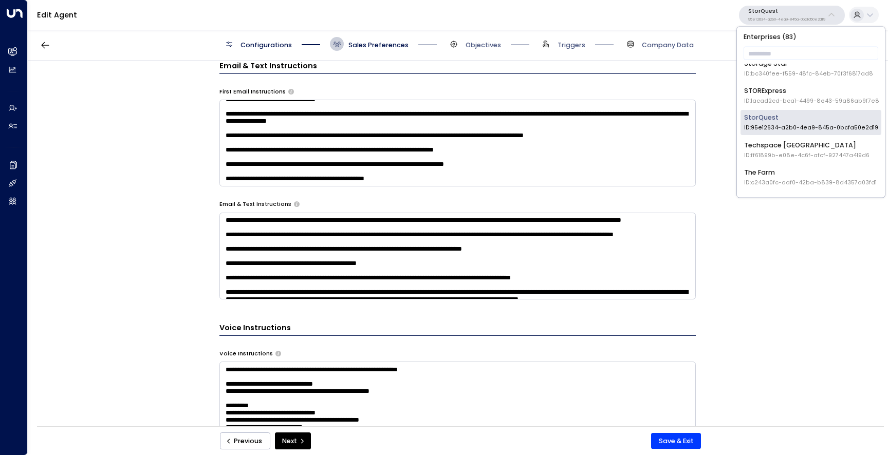
scroll to position [1472, 0]
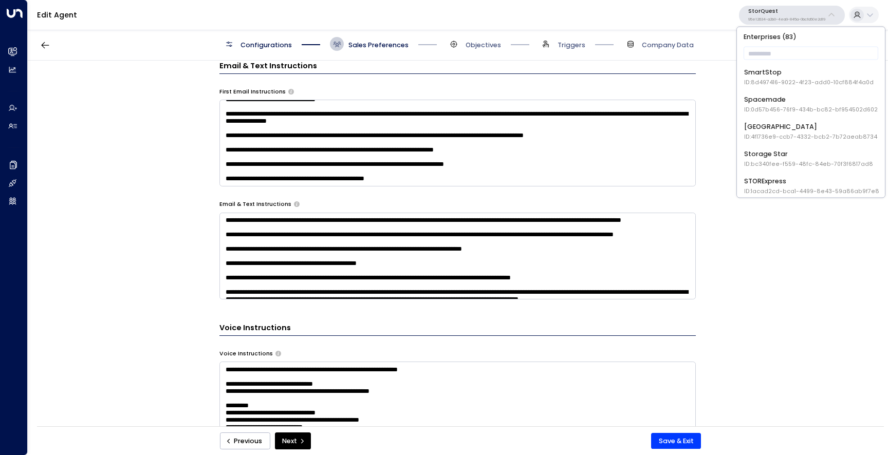
click at [786, 154] on div "Storage Star ID: bc340fee-f559-48fc-84eb-70f3f6817ad8" at bounding box center [808, 158] width 129 height 19
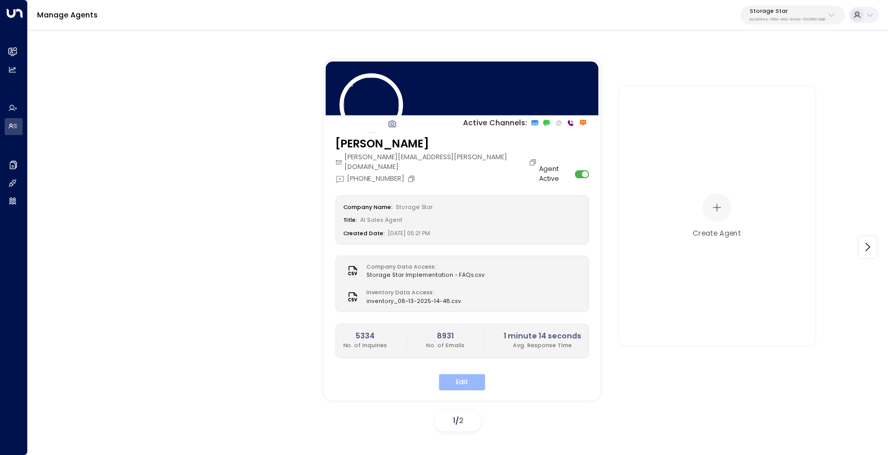
click at [468, 374] on button "Edit" at bounding box center [462, 382] width 46 height 16
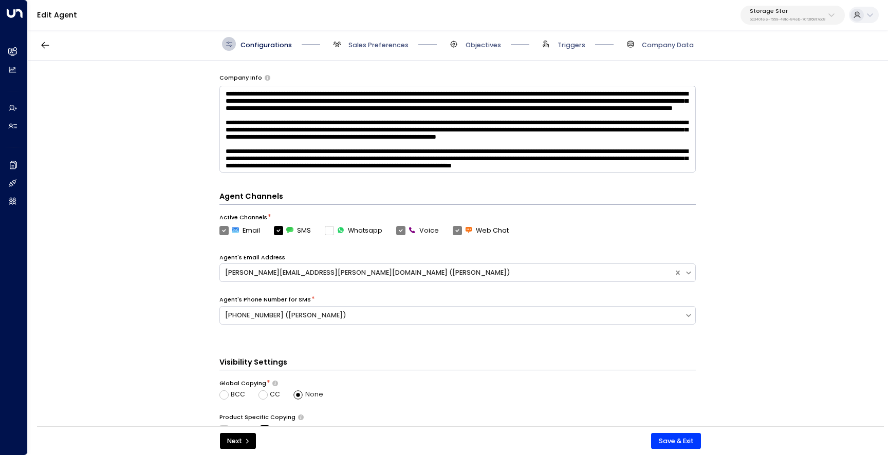
scroll to position [153, 0]
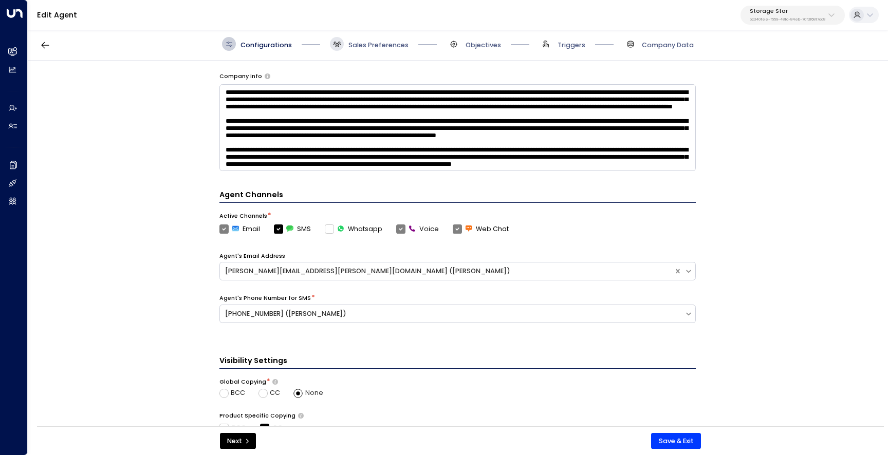
click at [336, 37] on span at bounding box center [337, 44] width 14 height 14
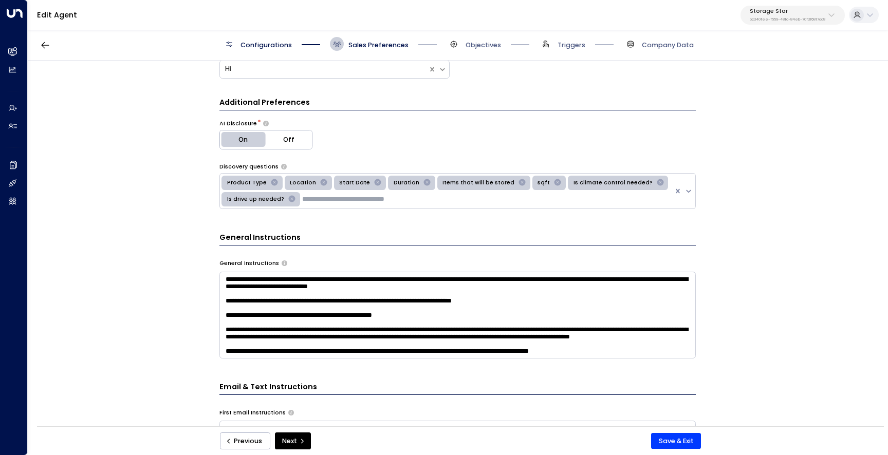
scroll to position [274, 0]
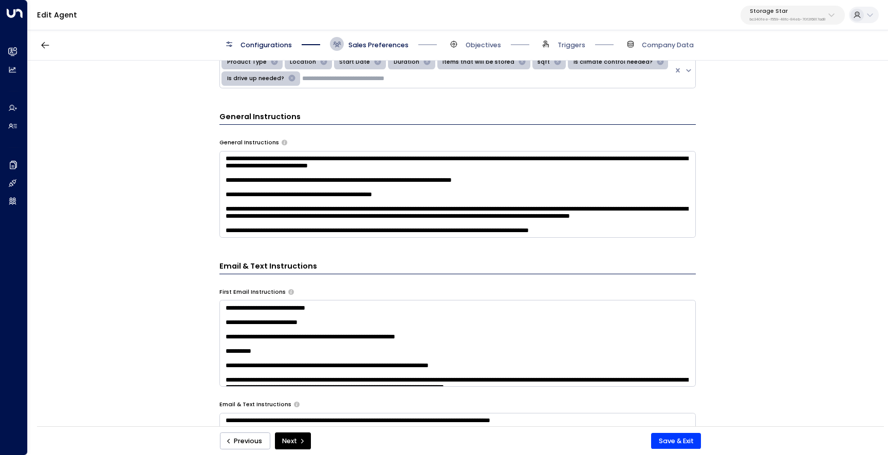
click at [436, 214] on textarea at bounding box center [457, 194] width 476 height 87
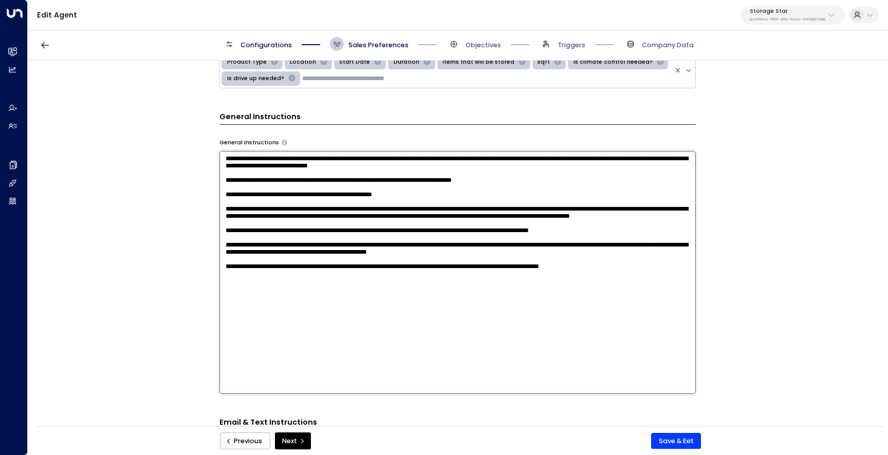
click at [196, 269] on div "**********" at bounding box center [457, 247] width 859 height 372
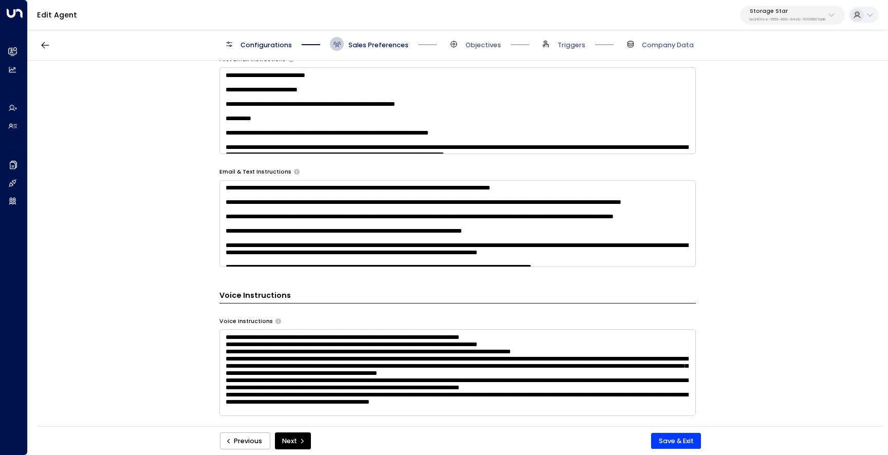
scroll to position [485, 0]
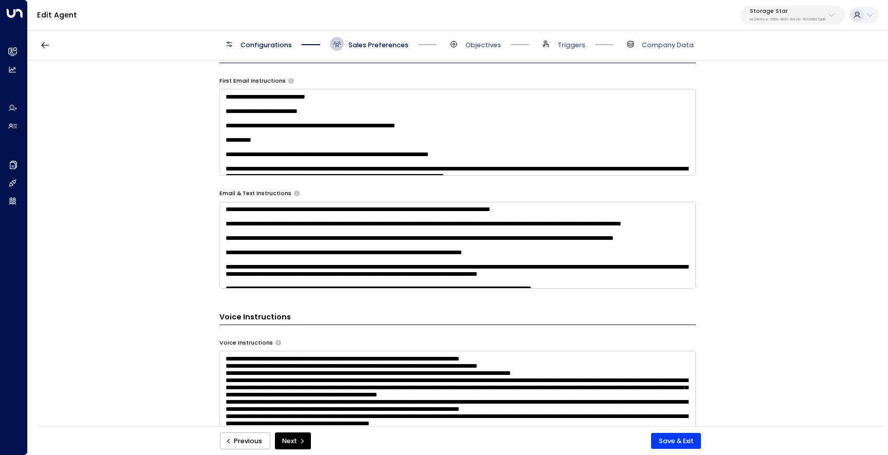
click at [328, 161] on textarea at bounding box center [457, 132] width 476 height 87
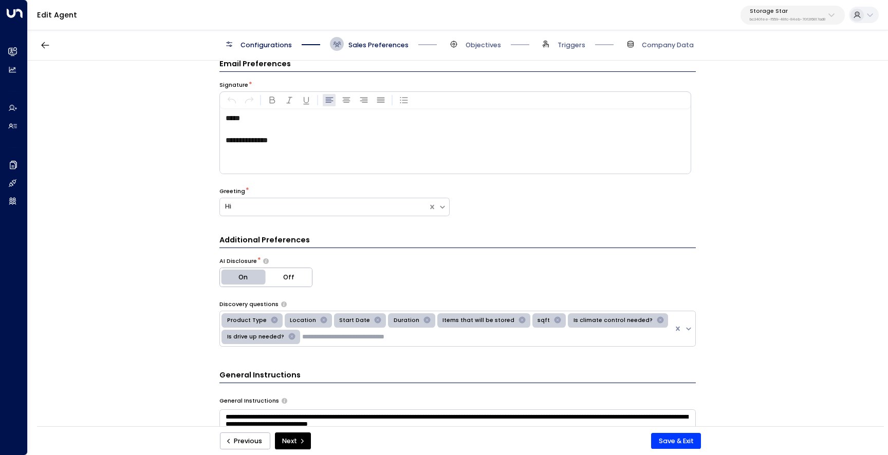
scroll to position [0, 0]
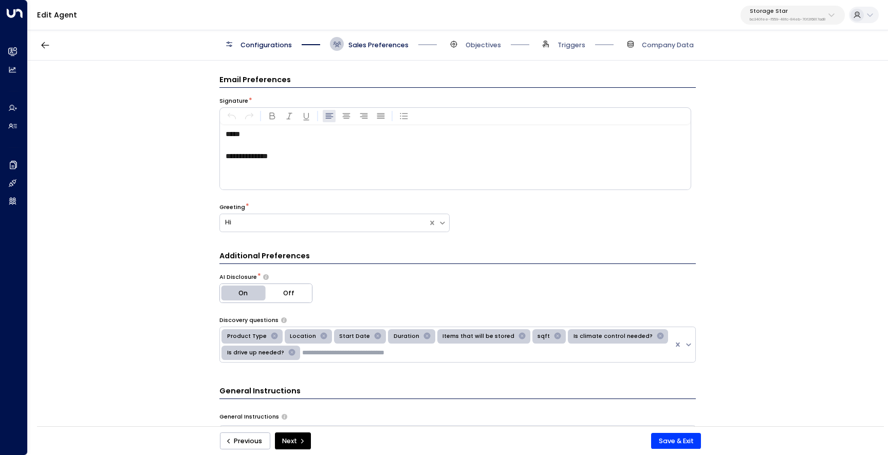
click at [774, 18] on p "bc340fee-f559-48fc-84eb-70f3f6817ad8" at bounding box center [787, 19] width 76 height 4
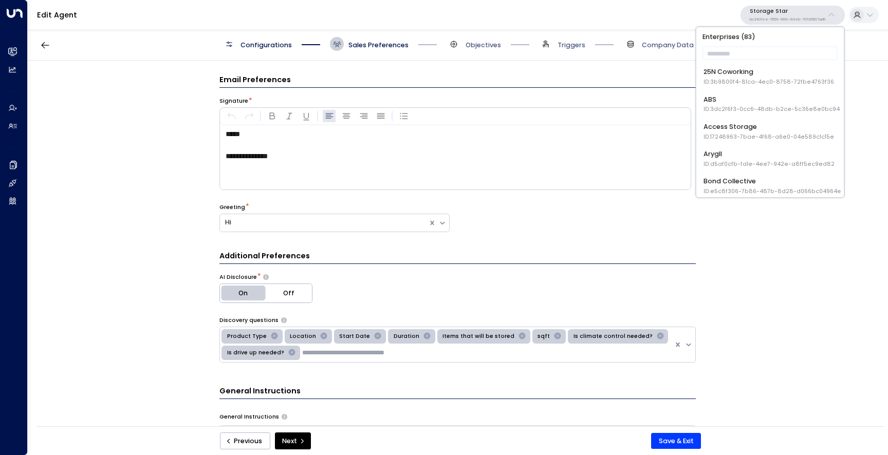
click at [157, 268] on div "**********" at bounding box center [457, 247] width 859 height 372
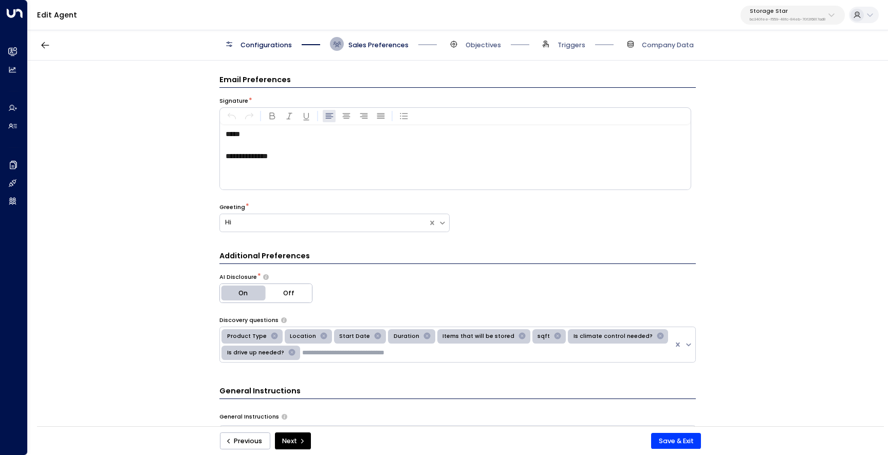
click at [339, 42] on icon at bounding box center [337, 45] width 8 height 6
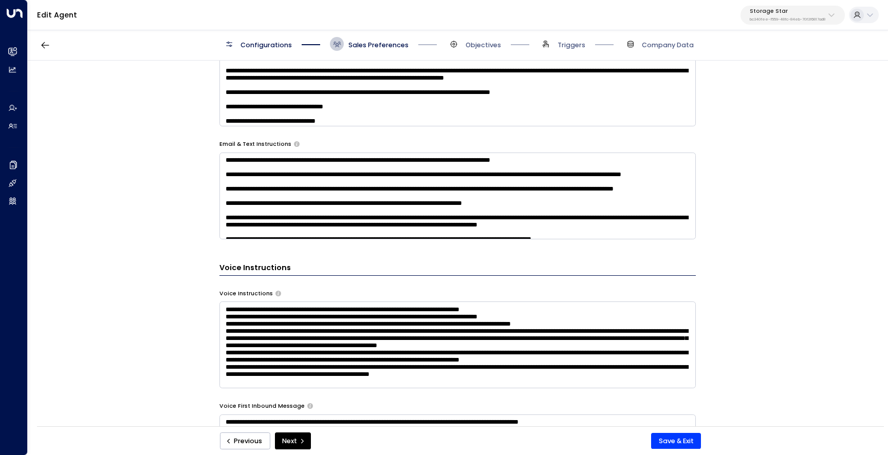
scroll to position [516, 0]
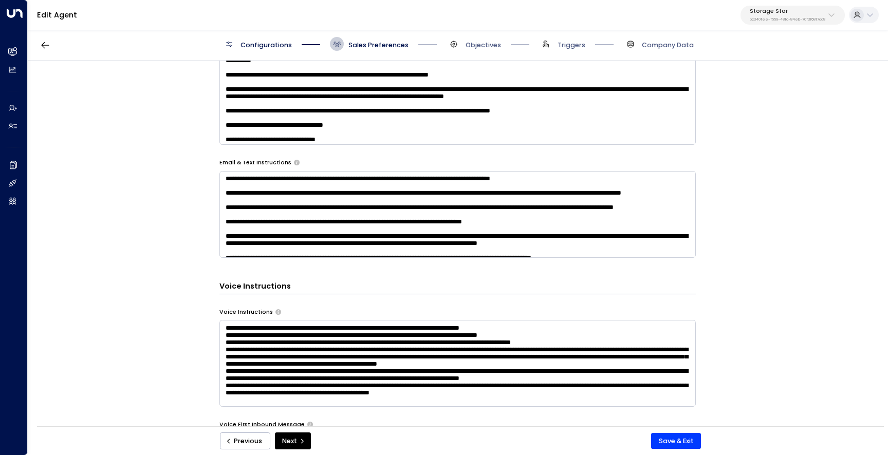
click at [312, 206] on textarea at bounding box center [457, 214] width 476 height 87
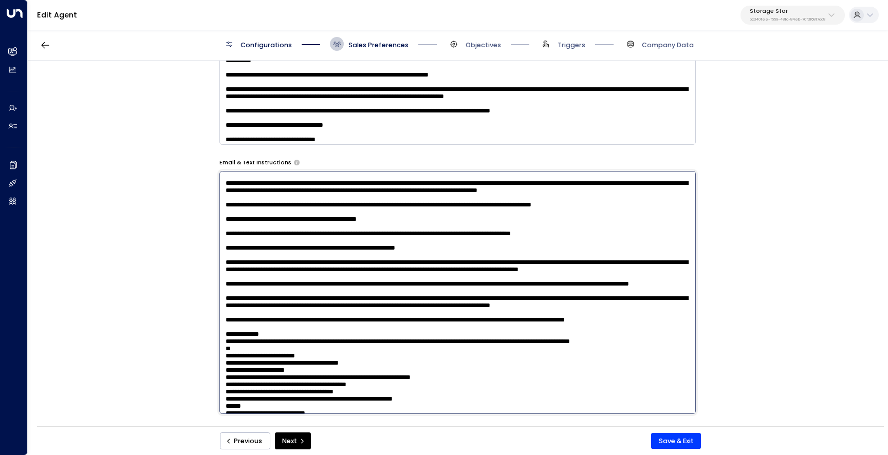
scroll to position [0, 0]
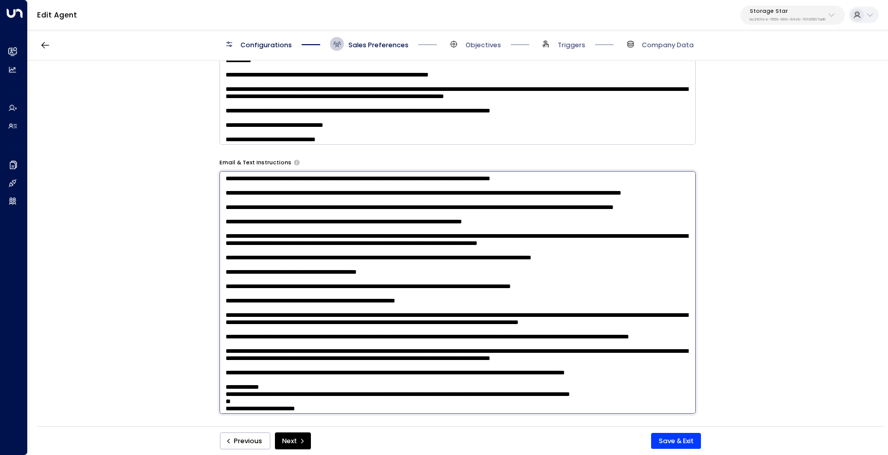
click at [774, 20] on p "bc340fee-f559-48fc-84eb-70f3f6817ad8" at bounding box center [787, 19] width 76 height 4
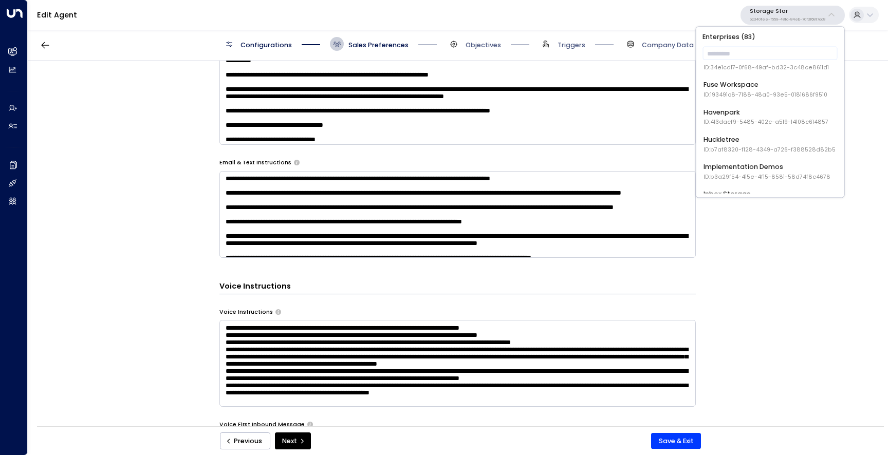
scroll to position [369, 0]
click at [194, 218] on div "**********" at bounding box center [457, 247] width 859 height 372
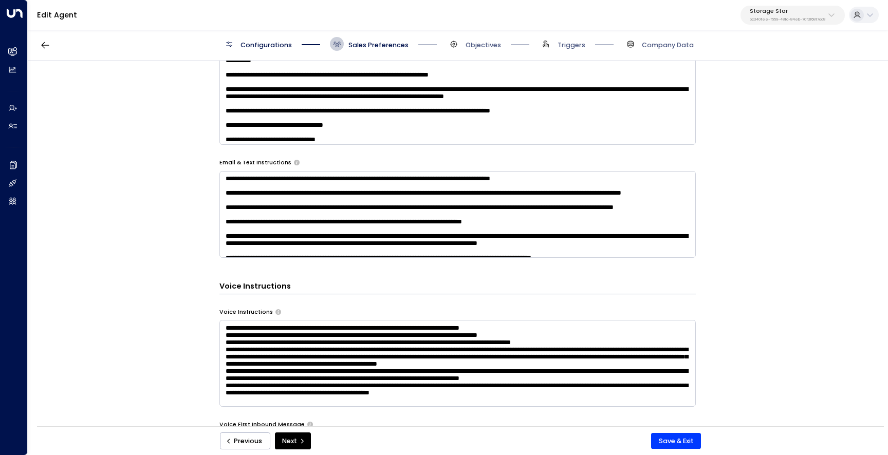
click at [267, 129] on textarea at bounding box center [457, 101] width 476 height 87
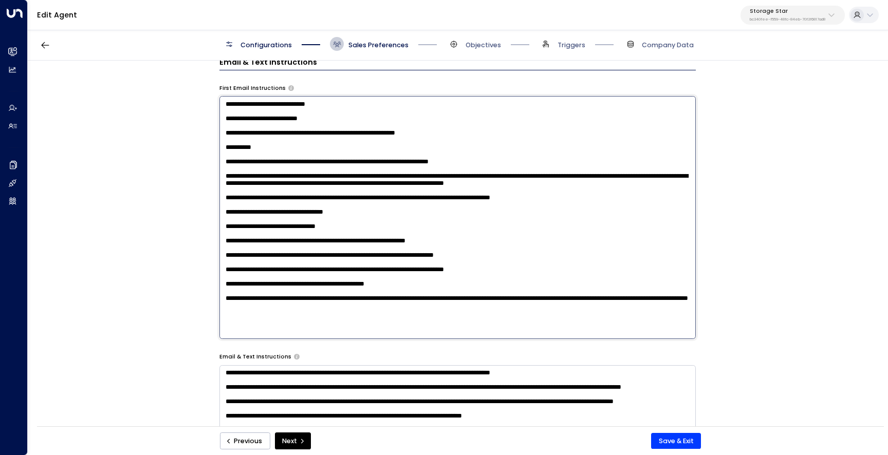
scroll to position [474, 0]
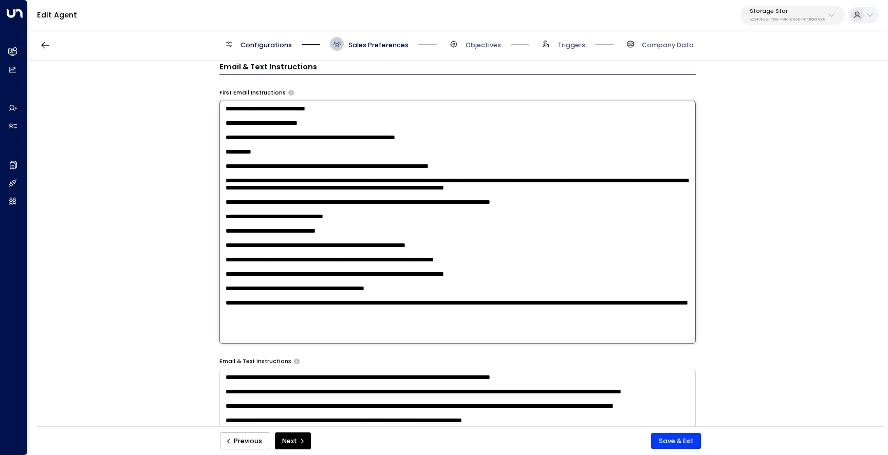
click at [247, 159] on textarea at bounding box center [457, 222] width 476 height 243
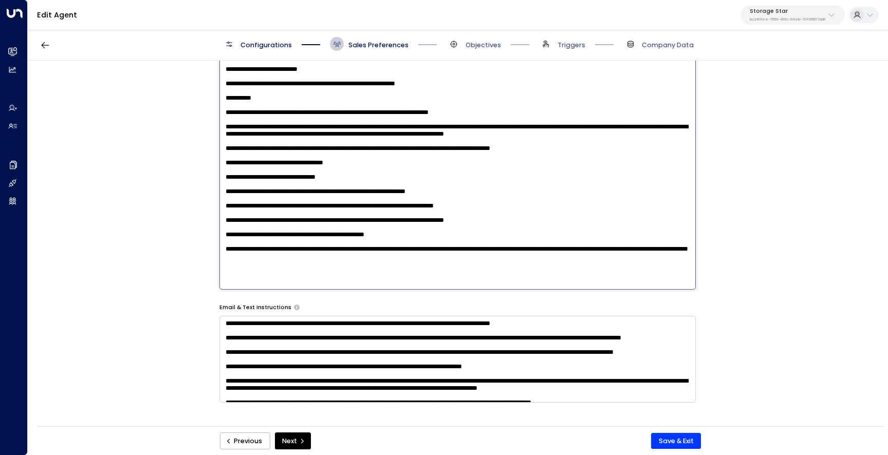
scroll to position [511, 0]
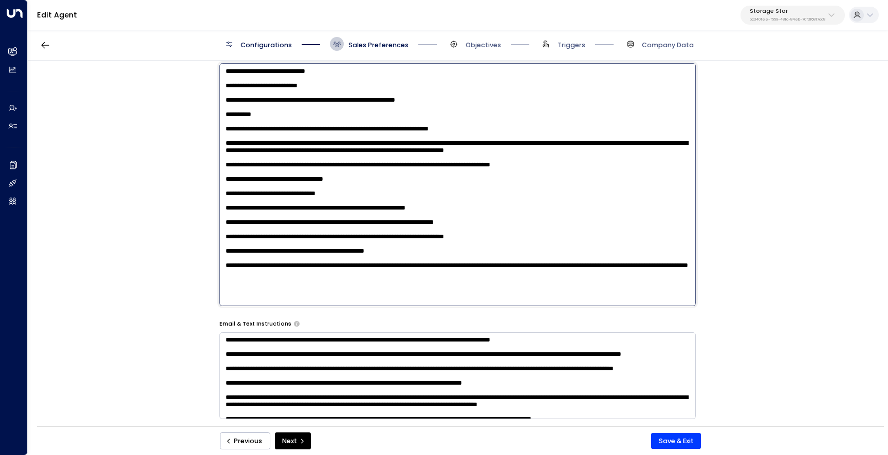
click at [246, 146] on textarea at bounding box center [457, 184] width 476 height 243
type textarea "**********"
click at [660, 439] on button "Save & Exit" at bounding box center [676, 441] width 50 height 16
